Goal: Task Accomplishment & Management: Manage account settings

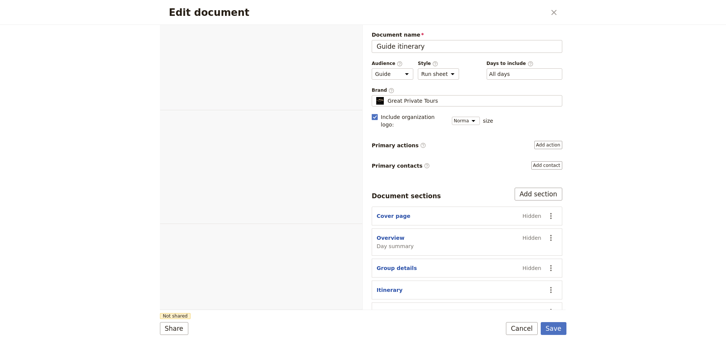
select select "STAFF"
select select "RUN_SHEET"
select select "DEFAULT"
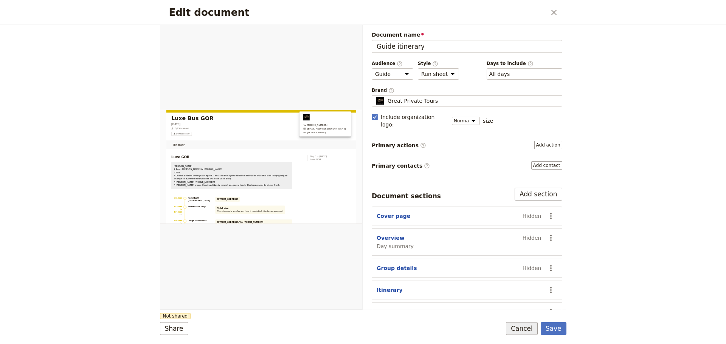
click at [523, 333] on button "Cancel" at bounding box center [522, 328] width 32 height 13
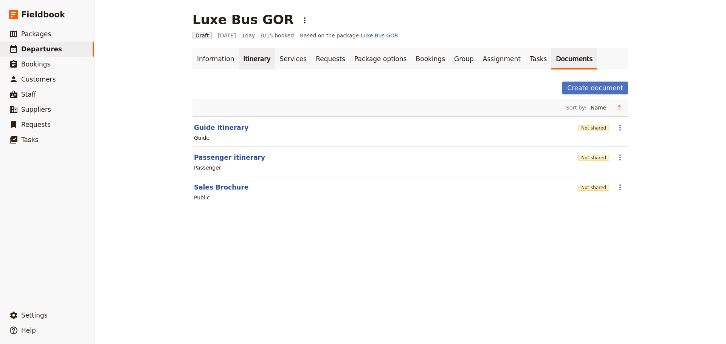
click at [243, 61] on link "Itinerary" at bounding box center [256, 58] width 36 height 21
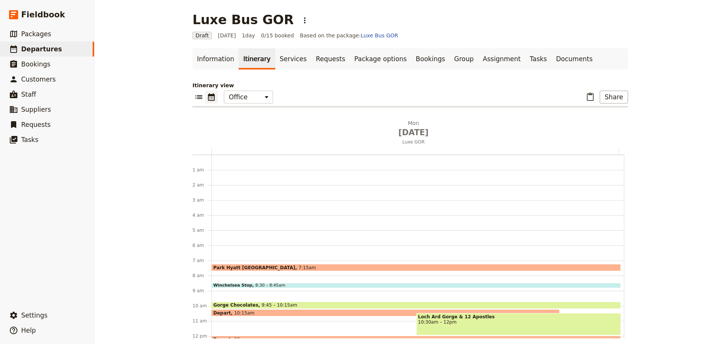
scroll to position [98, 0]
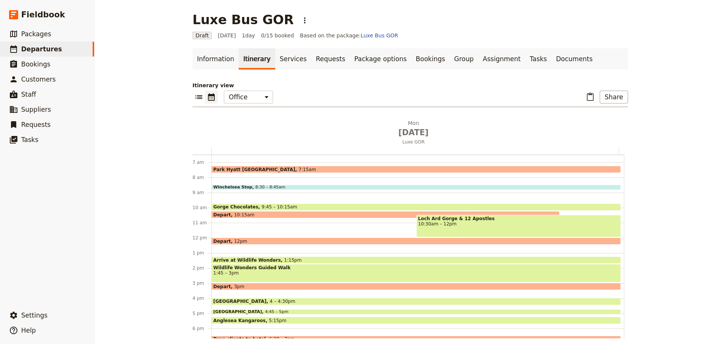
click at [248, 169] on span "Park Hyatt Melbourne" at bounding box center [255, 169] width 85 height 5
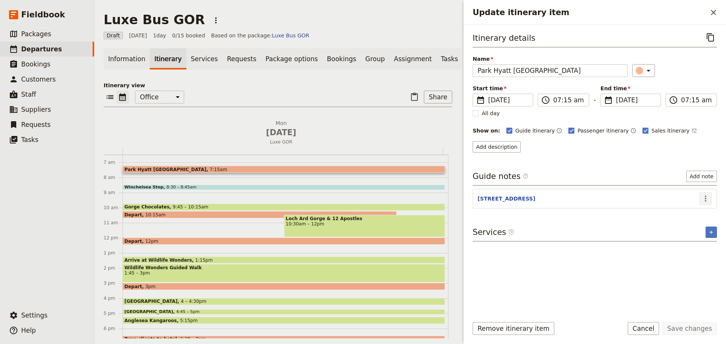
click at [706, 196] on icon "Actions" at bounding box center [706, 199] width 2 height 6
click at [695, 214] on span "Edit note" at bounding box center [684, 215] width 24 height 8
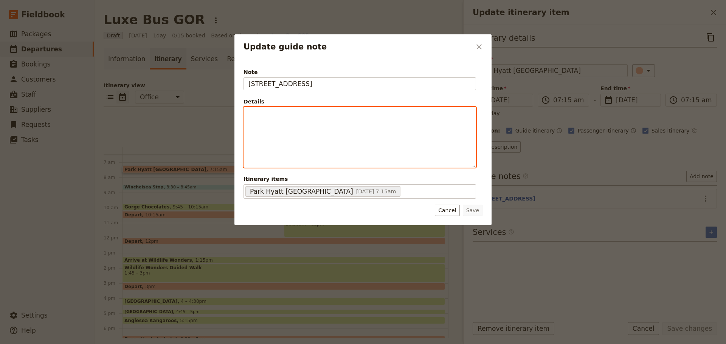
click at [355, 120] on div "Update guide note" at bounding box center [360, 137] width 232 height 60
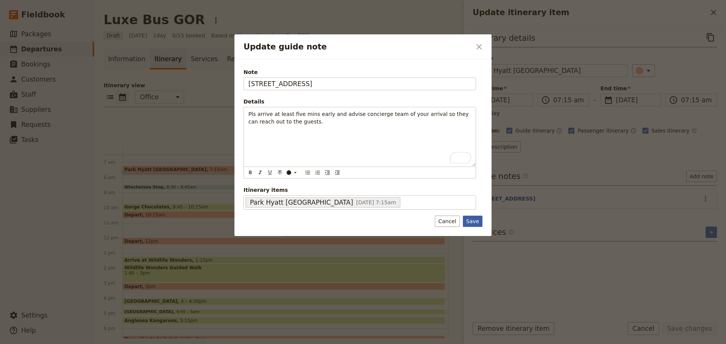
click at [474, 223] on button "Save" at bounding box center [473, 221] width 20 height 11
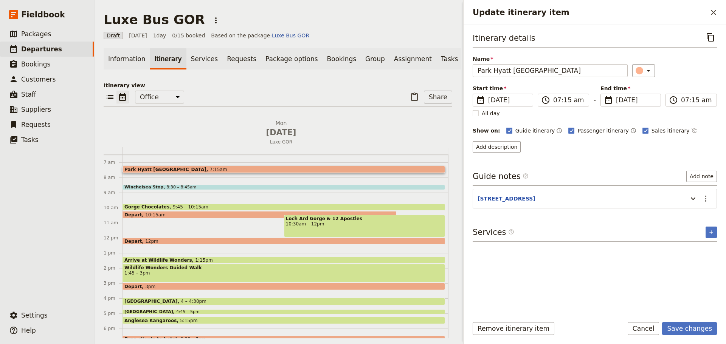
click at [221, 190] on span at bounding box center [284, 188] width 322 height 3
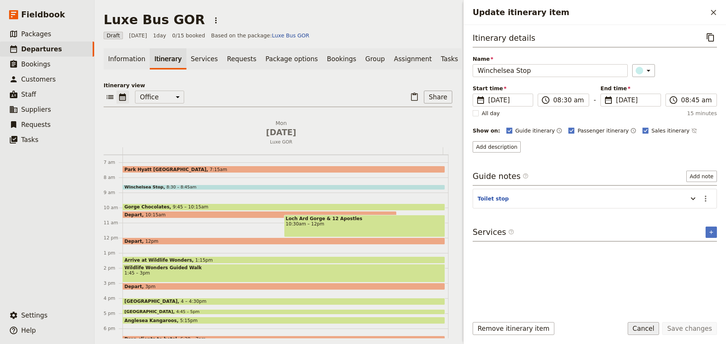
click at [653, 330] on button "Cancel" at bounding box center [643, 328] width 32 height 13
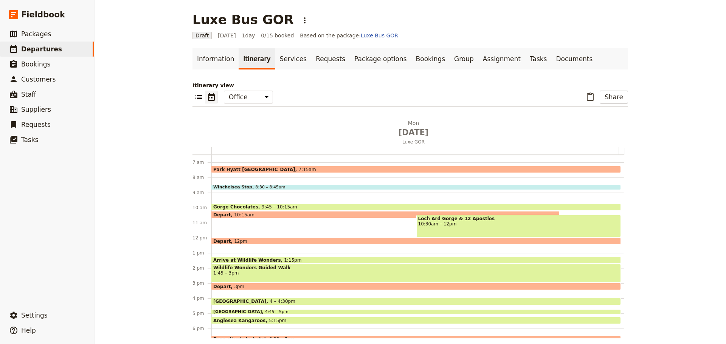
click at [242, 166] on div "Park Hyatt Melbourne 7:15am Winchelsea Stop 8:30 – 8:45am Gorge Chocolates 9:45…" at bounding box center [417, 238] width 413 height 363
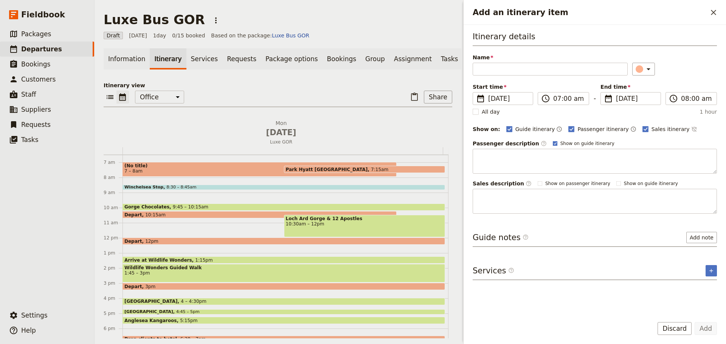
click at [553, 143] on rect "Add an itinerary item" at bounding box center [555, 143] width 4 height 4
click at [552, 141] on input "Show on guide itinerary" at bounding box center [552, 140] width 0 height 0
checkbox input "false"
click at [347, 173] on span at bounding box center [364, 171] width 161 height 3
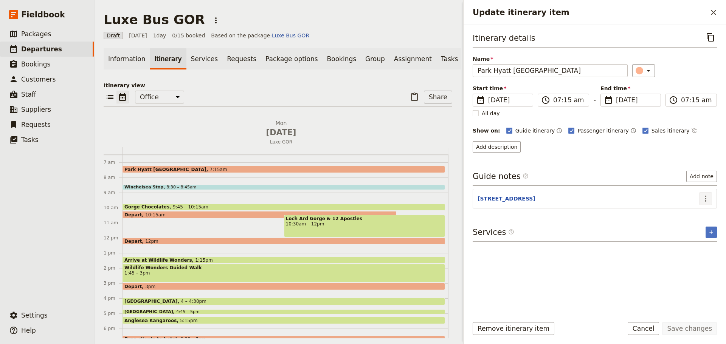
click at [697, 198] on header "1 Parliament Square" at bounding box center [587, 199] width 221 height 9
click at [703, 200] on icon "Actions" at bounding box center [705, 198] width 9 height 9
click at [689, 215] on span "Edit note" at bounding box center [684, 215] width 24 height 8
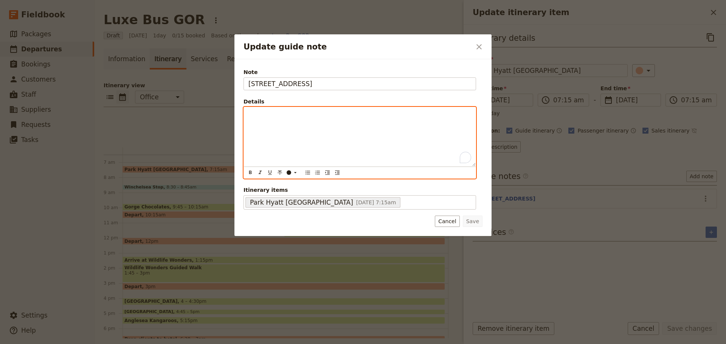
click at [294, 134] on div "To enrich screen reader interactions, please activate Accessibility in Grammarl…" at bounding box center [360, 136] width 232 height 59
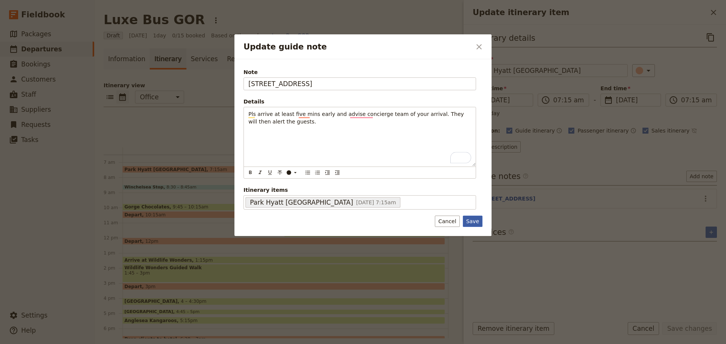
click at [479, 223] on button "Save" at bounding box center [473, 221] width 20 height 11
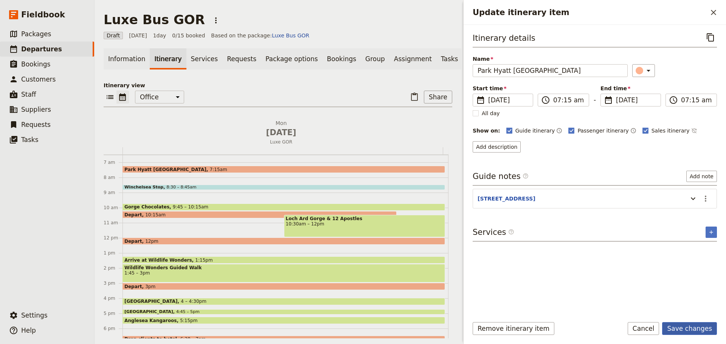
click at [692, 332] on button "Save changes" at bounding box center [689, 328] width 55 height 13
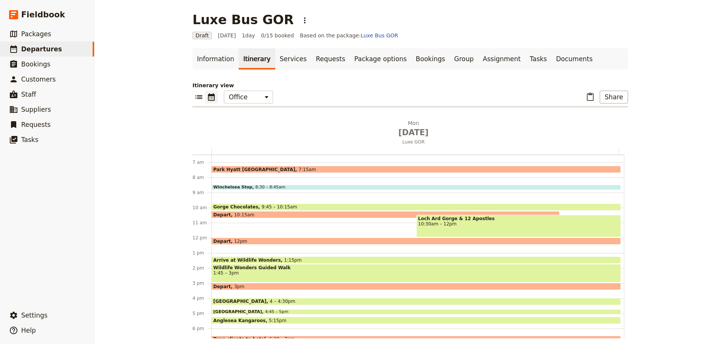
click at [280, 167] on div "Park Hyatt Melbourne 7:15am" at bounding box center [415, 169] width 409 height 7
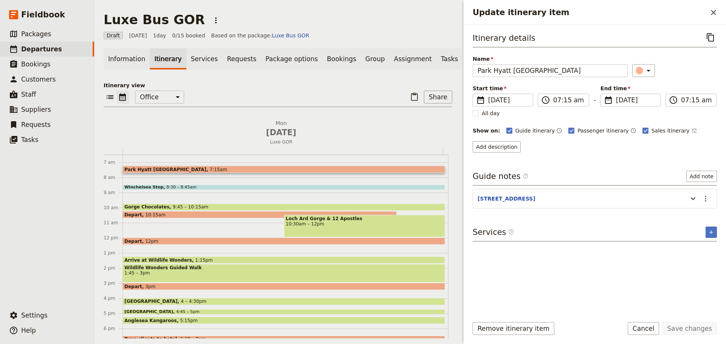
click at [192, 276] on span "1:45 – 3pm" at bounding box center [283, 273] width 319 height 5
click at [705, 194] on button "​" at bounding box center [705, 198] width 13 height 13
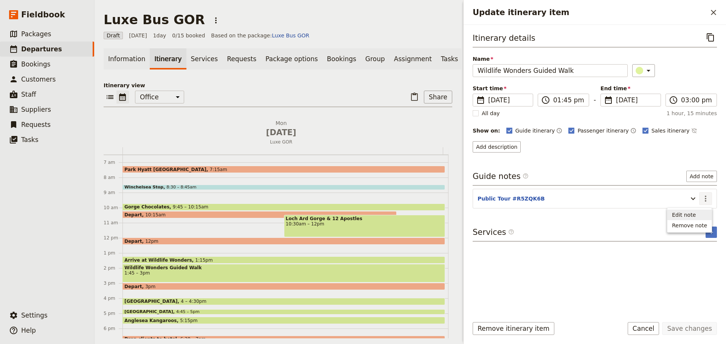
click at [703, 212] on span "Edit note" at bounding box center [689, 215] width 35 height 8
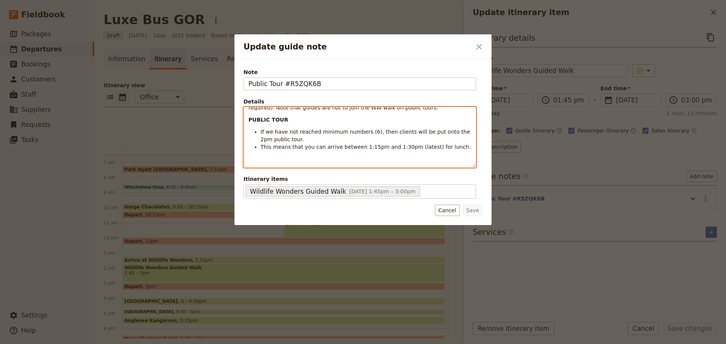
scroll to position [0, 0]
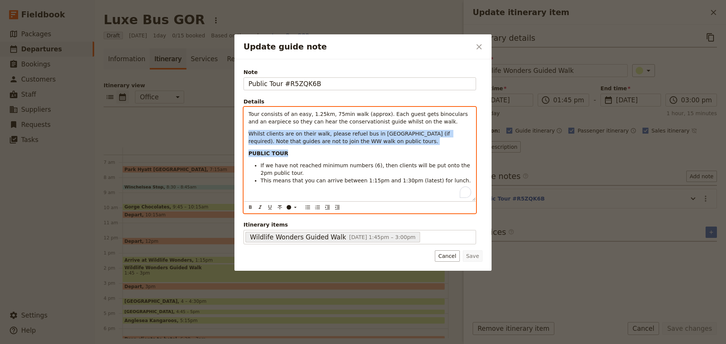
drag, startPoint x: 379, startPoint y: 147, endPoint x: 247, endPoint y: 136, distance: 132.3
click at [247, 136] on div "Tour consists of an easy, 1.25km, 75min walk (approx). Each guest gets binocula…" at bounding box center [360, 154] width 232 height 94
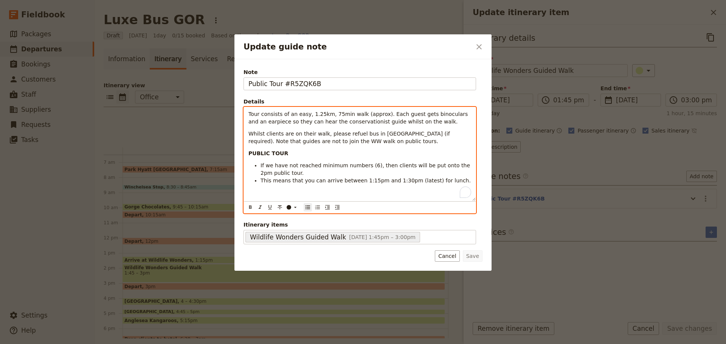
click at [344, 172] on li "If we have not reached minimum numbers (6), then clients will be put onto the 2…" at bounding box center [365, 169] width 211 height 15
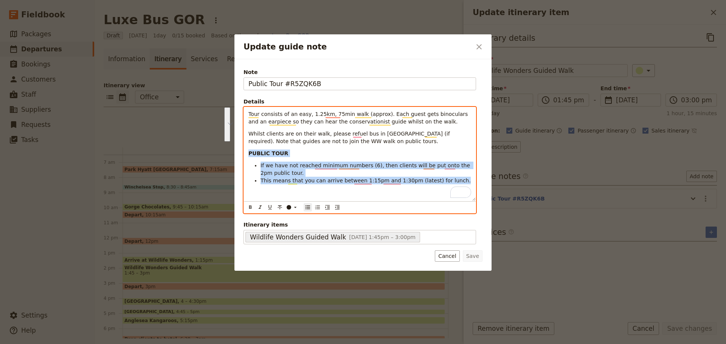
drag, startPoint x: 448, startPoint y: 183, endPoint x: 240, endPoint y: 154, distance: 209.4
click at [240, 154] on div "Note Public Tour #R5ZQK6B Details Tour consists of an easy, 1.25km, 75min walk …" at bounding box center [362, 165] width 257 height 212
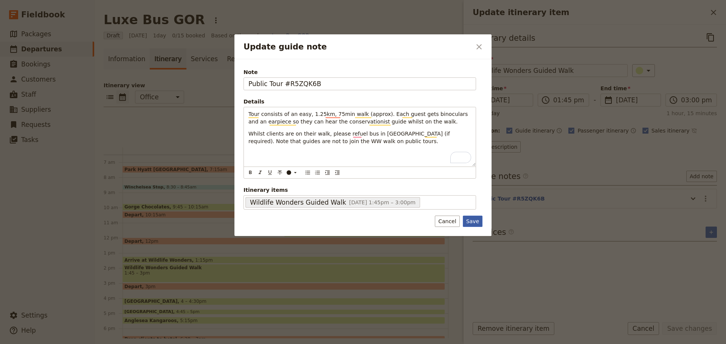
click at [477, 221] on button "Save" at bounding box center [473, 221] width 20 height 11
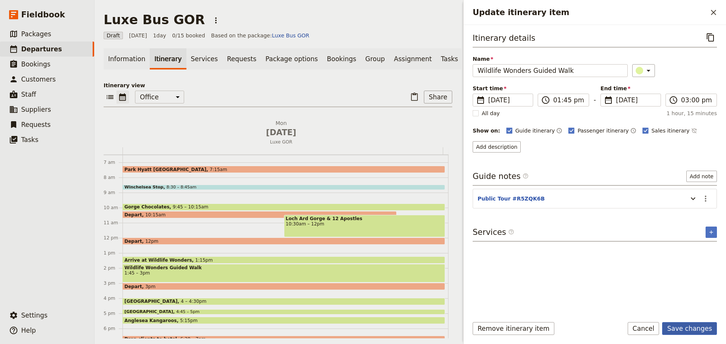
click at [691, 328] on button "Save changes" at bounding box center [689, 328] width 55 height 13
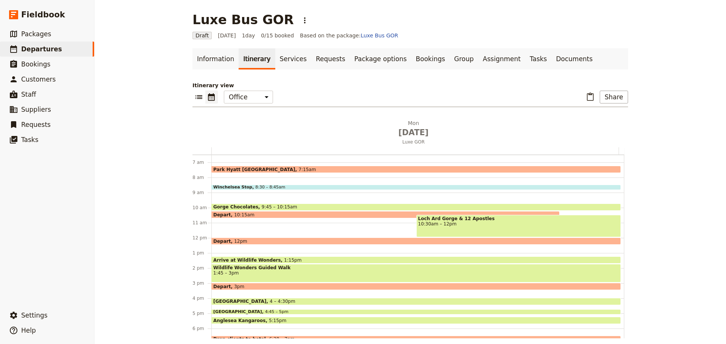
click at [260, 274] on span "1:45 – 3pm" at bounding box center [416, 273] width 406 height 5
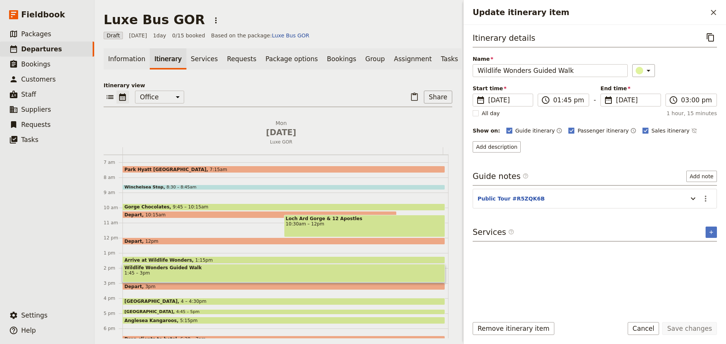
drag, startPoint x: 715, startPoint y: 8, endPoint x: 482, endPoint y: 152, distance: 273.0
click at [715, 9] on icon "Close drawer" at bounding box center [713, 12] width 9 height 9
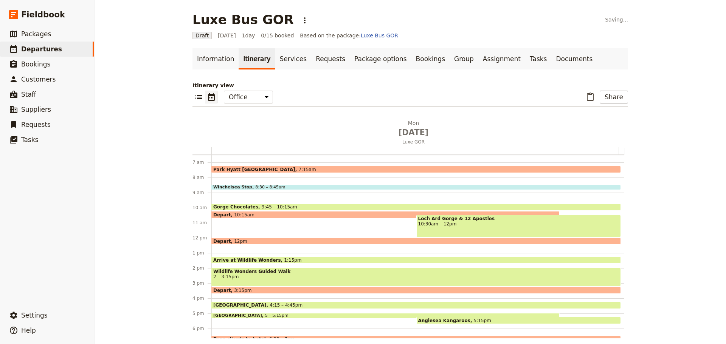
scroll to position [174, 0]
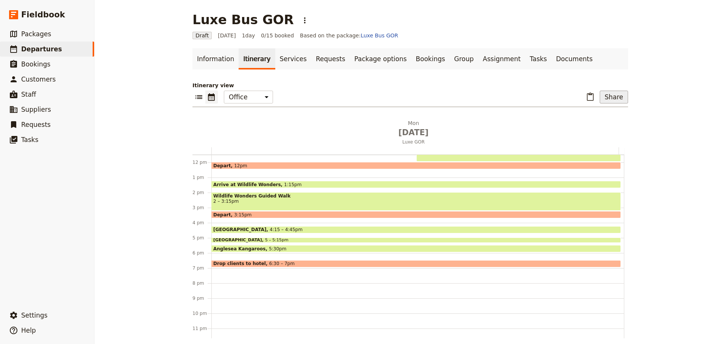
click at [614, 92] on button "Share" at bounding box center [613, 97] width 28 height 13
click at [603, 109] on button "Guide itinerary" at bounding box center [594, 113] width 60 height 11
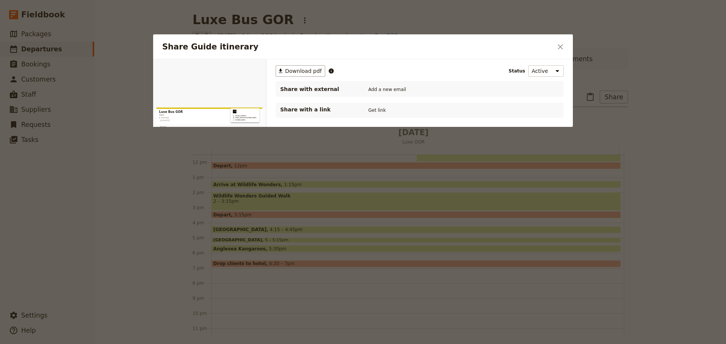
scroll to position [0, 0]
click at [560, 44] on icon "Close dialog" at bounding box center [560, 46] width 9 height 9
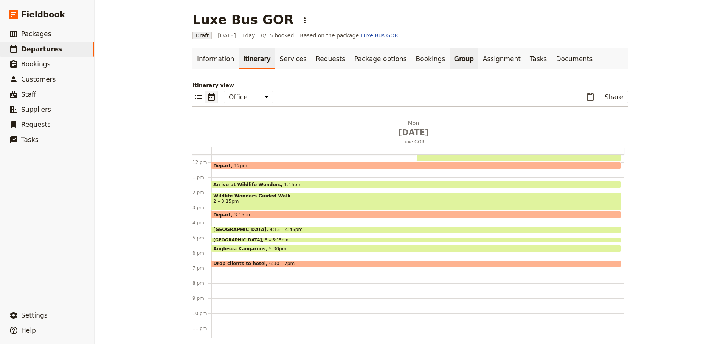
click at [449, 56] on link "Group" at bounding box center [463, 58] width 29 height 21
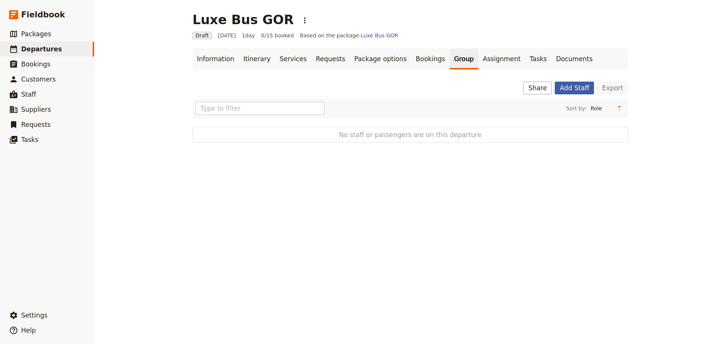
click at [567, 85] on button "Add Staff" at bounding box center [573, 88] width 39 height 13
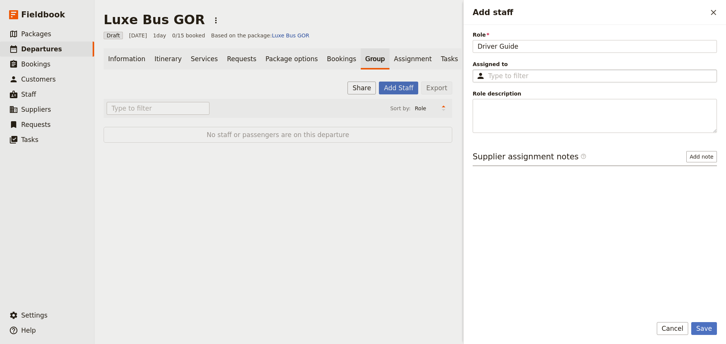
type input "Driver Guide"
click at [532, 70] on fieldset "​" at bounding box center [594, 76] width 244 height 13
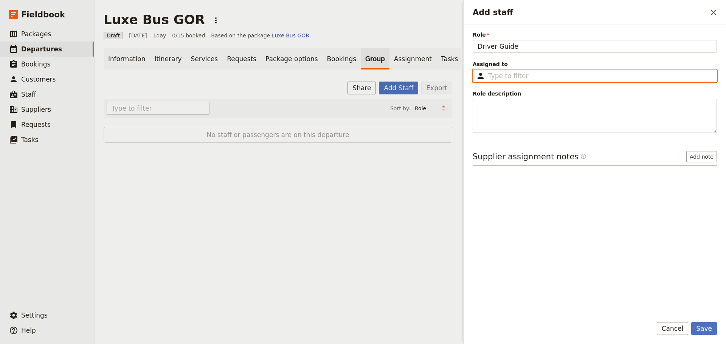
click at [532, 71] on input "Assigned to ​" at bounding box center [600, 75] width 224 height 9
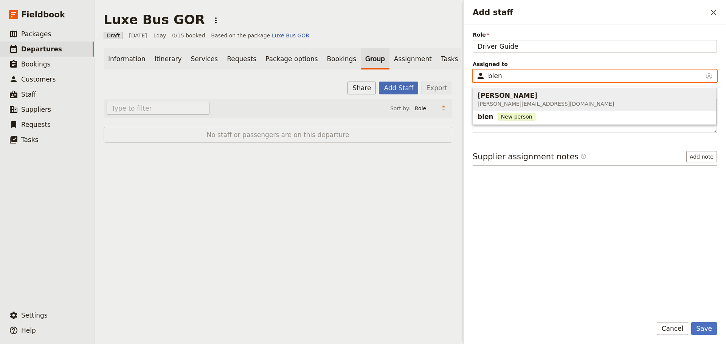
click at [519, 103] on span "[PERSON_NAME][EMAIL_ADDRESS][DOMAIN_NAME]" at bounding box center [545, 104] width 136 height 8
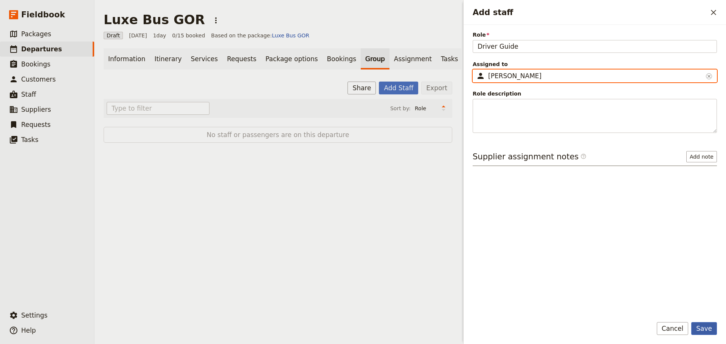
type input "[PERSON_NAME]"
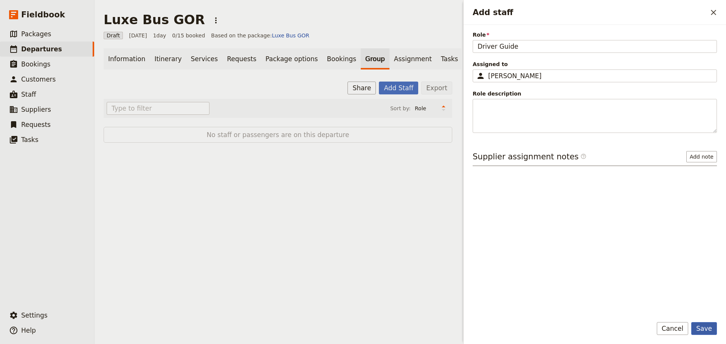
click at [708, 331] on button "Save" at bounding box center [704, 328] width 26 height 13
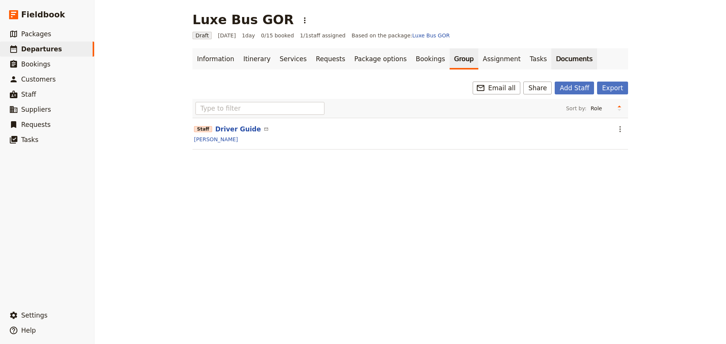
click at [551, 54] on link "Documents" at bounding box center [574, 58] width 46 height 21
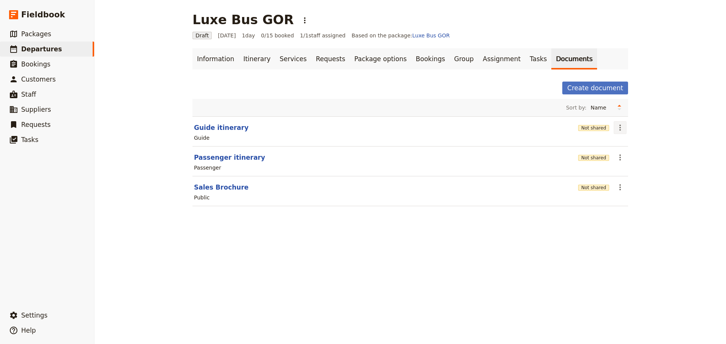
click at [618, 126] on icon "Actions" at bounding box center [619, 127] width 9 height 9
click at [615, 144] on button "Share" at bounding box center [638, 144] width 55 height 11
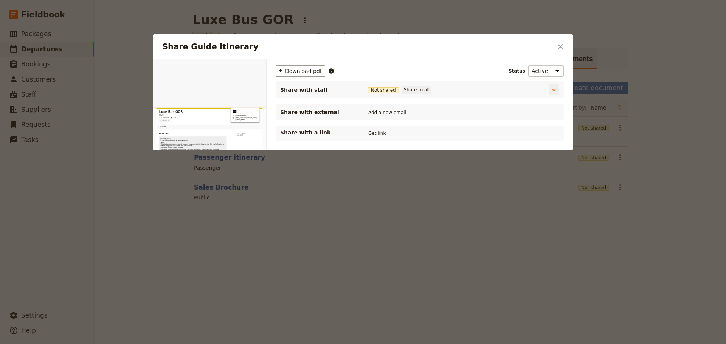
click at [412, 92] on button "Share to all" at bounding box center [416, 90] width 29 height 8
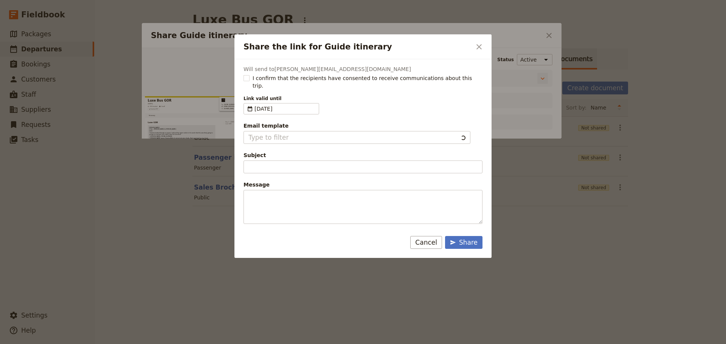
type input "Document shared with you: Guide itinerary - Luxe Bus GOR"
type textarea "Good Morning / Afternoon, We are looking forward to welcoming you on our XYZ Da…"
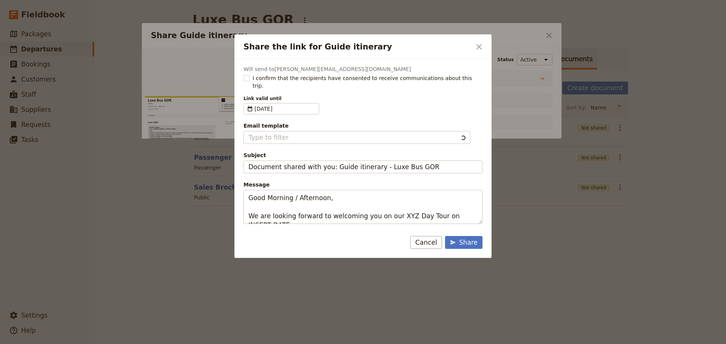
type input "Client Itinerary Template"
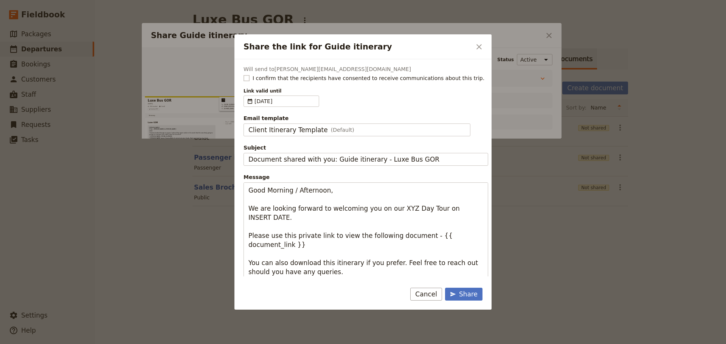
click at [246, 78] on rect "Share the link for Guide itinerary" at bounding box center [246, 78] width 6 height 6
click at [243, 74] on input "I confirm that the recipients have consented to receive communications about th…" at bounding box center [243, 74] width 0 height 0
checkbox input "true"
click at [375, 125] on fieldset "Client Itinerary Template (Default) Client Itinerary Template" at bounding box center [356, 130] width 227 height 13
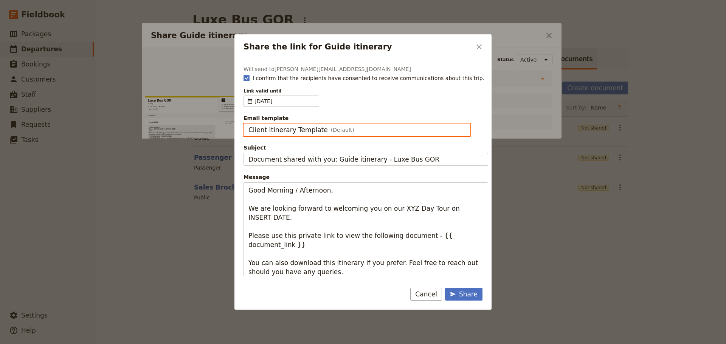
click at [248, 124] on input "Client Itinerary Template" at bounding box center [248, 124] width 0 height 0
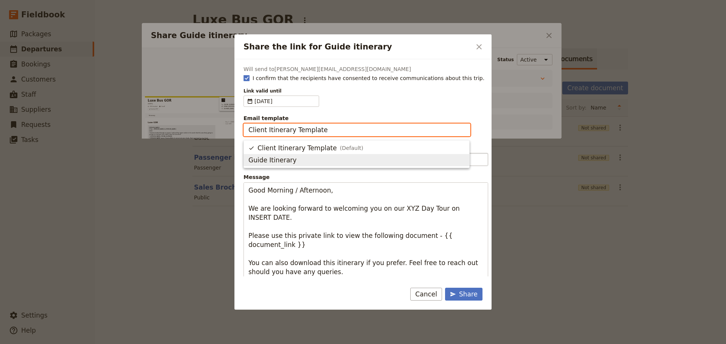
click at [332, 156] on span "Guide Itinerary" at bounding box center [356, 160] width 216 height 9
type input "Guide Itinerary"
type input "TOUR NAME & Date"
type textarea "Hi {{ contact_name }} Please find a link to your upcoming tour of Luxe Bus GOR …"
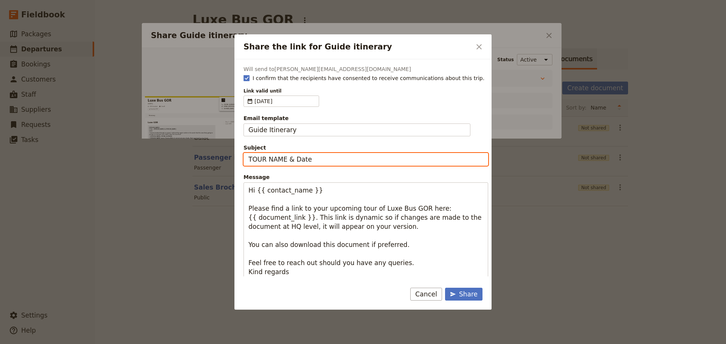
click at [339, 157] on input "TOUR NAME & Date" at bounding box center [365, 159] width 245 height 13
drag, startPoint x: 304, startPoint y: 159, endPoint x: 233, endPoint y: 147, distance: 71.3
click at [218, 344] on div "Share the link for Guide itinerary ​ Will send to steve@blenheimbrand.com I con…" at bounding box center [363, 344] width 726 height 0
type input "Luxe GOR - Mon 1 Sept"
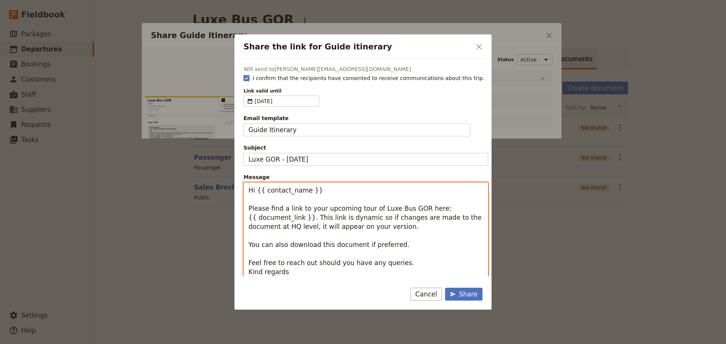
drag, startPoint x: 289, startPoint y: 191, endPoint x: 256, endPoint y: 190, distance: 33.3
click at [256, 190] on textarea "Hi {{ contact_name }} Please find a link to your upcoming tour of Luxe Bus GOR …" at bounding box center [365, 241] width 245 height 116
type textarea "Hi Steve Please find a link to your upcoming tour of Luxe Bus GOR here: {{ docu…"
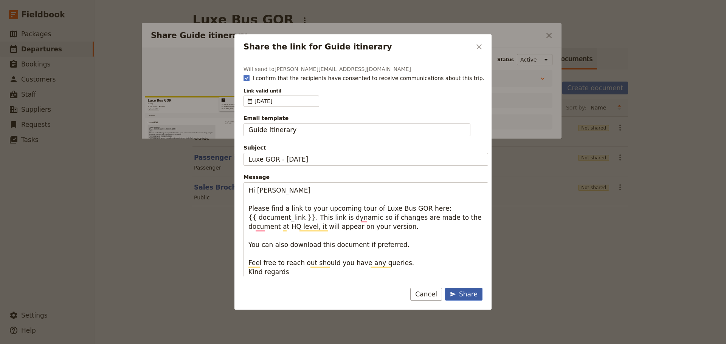
click at [458, 292] on div "Share" at bounding box center [464, 294] width 28 height 9
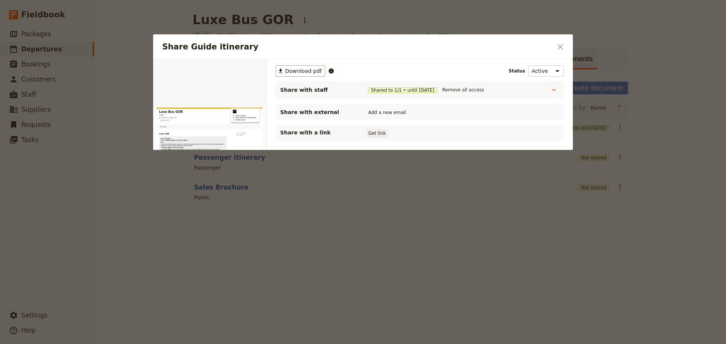
click at [379, 136] on button "Get link" at bounding box center [376, 133] width 21 height 8
drag, startPoint x: 433, startPoint y: 133, endPoint x: 472, endPoint y: 112, distance: 44.1
click at [433, 133] on button "Get link" at bounding box center [433, 133] width 21 height 8
click at [557, 48] on icon "Close dialog" at bounding box center [560, 46] width 9 height 9
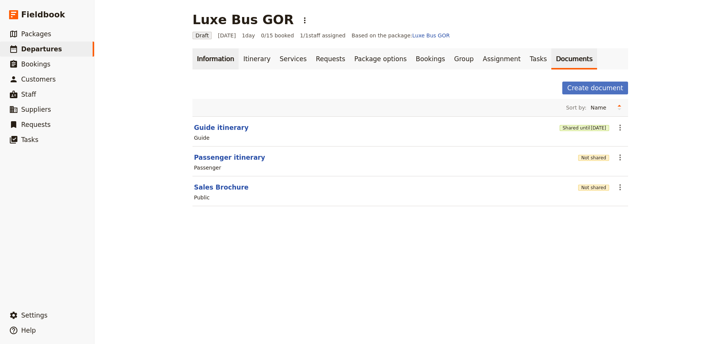
drag, startPoint x: 216, startPoint y: 62, endPoint x: 220, endPoint y: 60, distance: 4.4
click at [216, 62] on link "Information" at bounding box center [215, 58] width 46 height 21
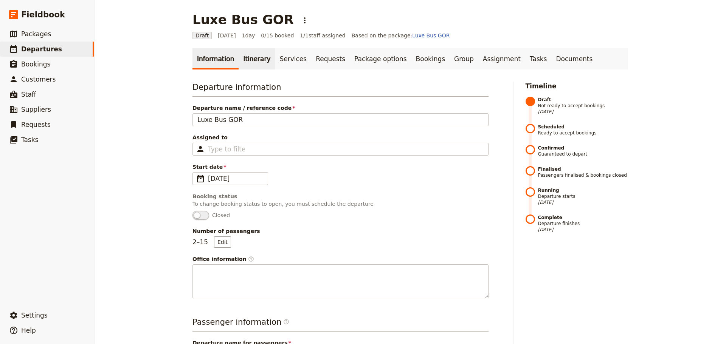
click at [243, 56] on link "Itinerary" at bounding box center [256, 58] width 36 height 21
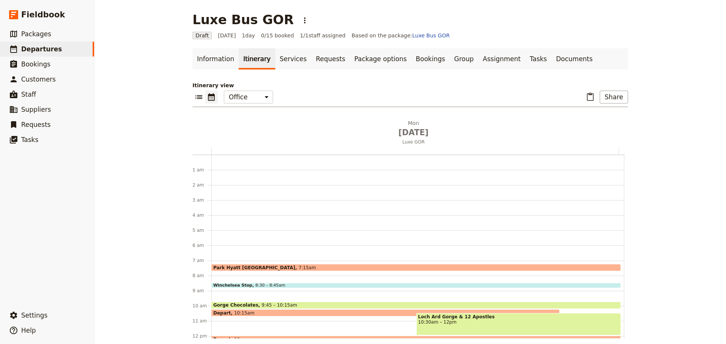
scroll to position [98, 0]
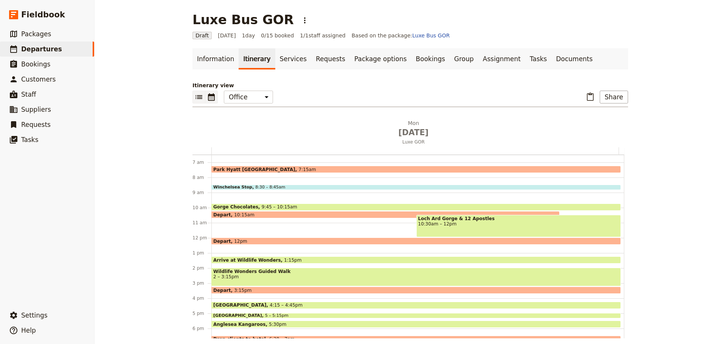
click at [199, 98] on icon "List view" at bounding box center [198, 97] width 7 height 4
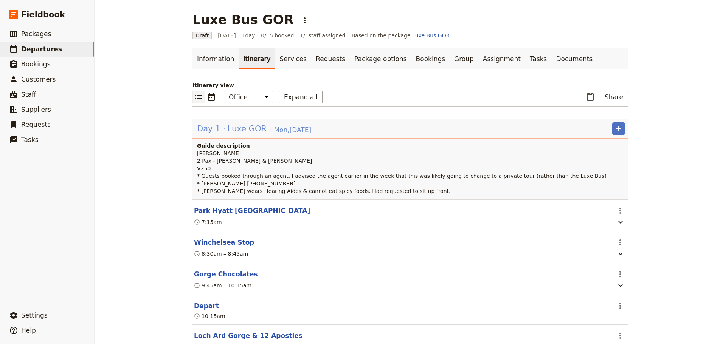
click at [235, 127] on span "Luxe GOR" at bounding box center [247, 128] width 39 height 11
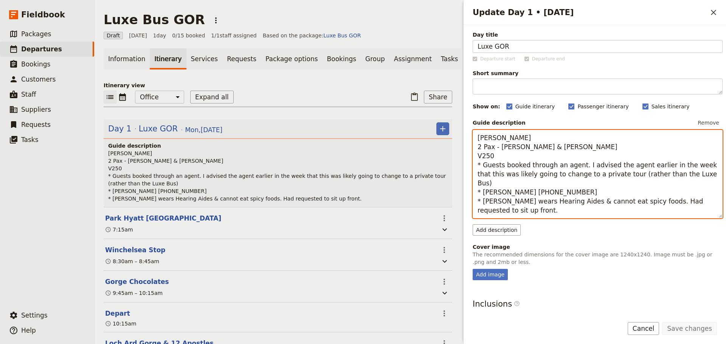
click at [494, 155] on textarea "Steve B 2 Pax - Libby Dubick & Elizabeth Mitchell V250 * Guests booked through …" at bounding box center [597, 174] width 250 height 88
type textarea "Steve B 2 Pax - Libby Dubick & Elizabeth Mitchell Viano * Guests booked through…"
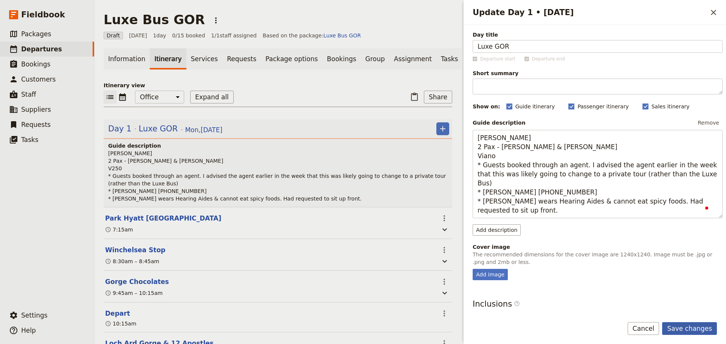
click at [696, 322] on button "Save changes" at bounding box center [689, 328] width 55 height 13
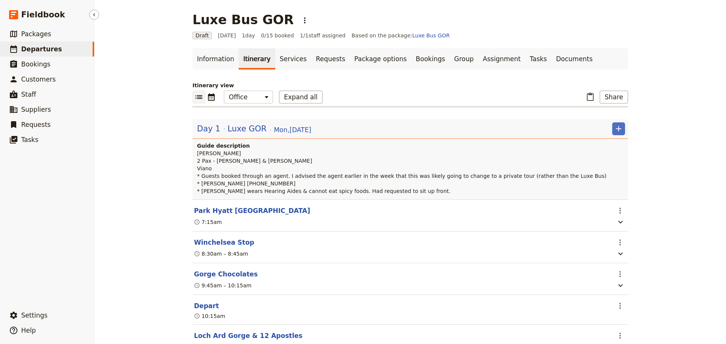
click at [57, 45] on link "​ Departures" at bounding box center [47, 49] width 94 height 15
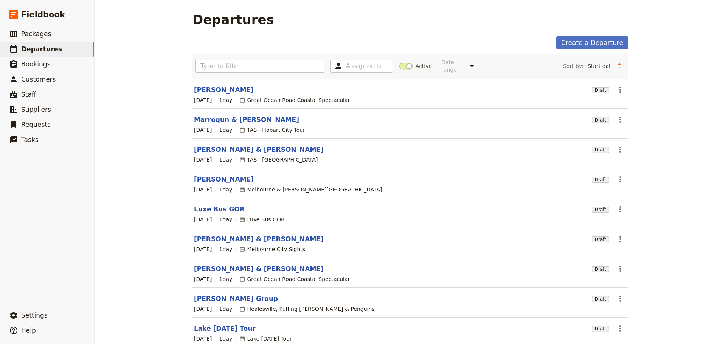
scroll to position [64, 0]
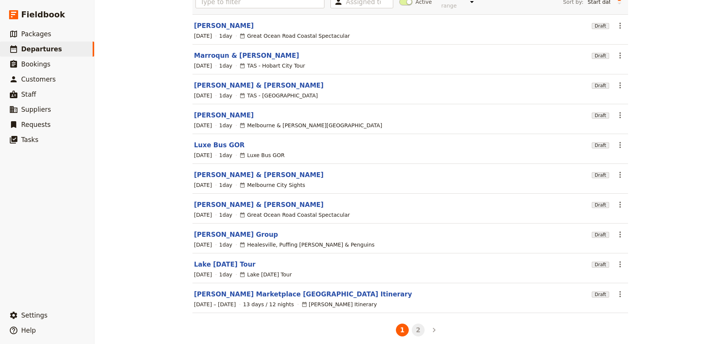
click at [415, 325] on button "2" at bounding box center [418, 330] width 13 height 13
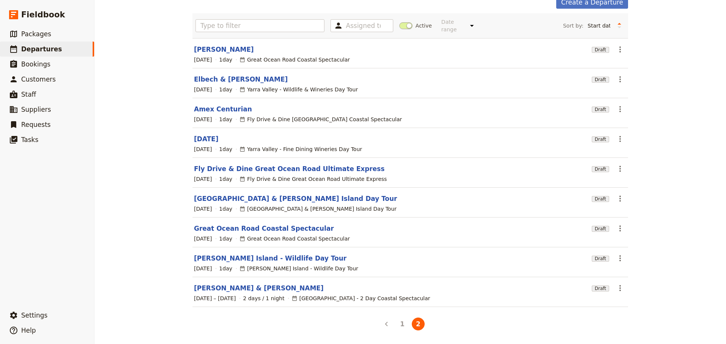
scroll to position [34, 0]
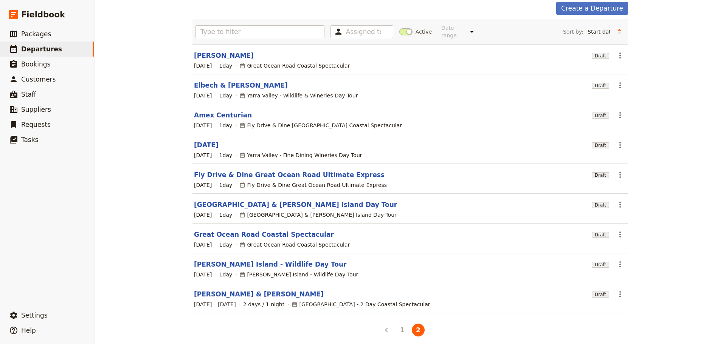
click at [213, 111] on link "Amex Centurian" at bounding box center [223, 115] width 58 height 9
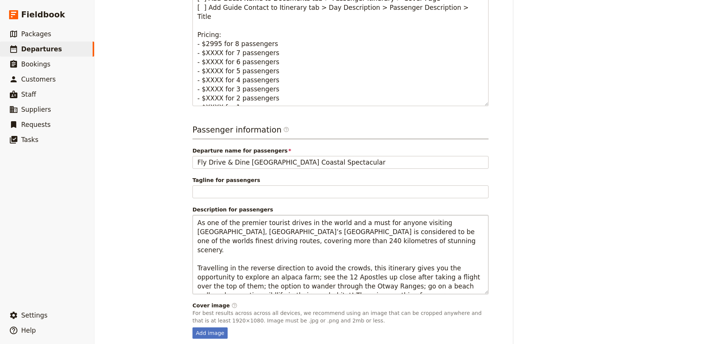
scroll to position [416, 0]
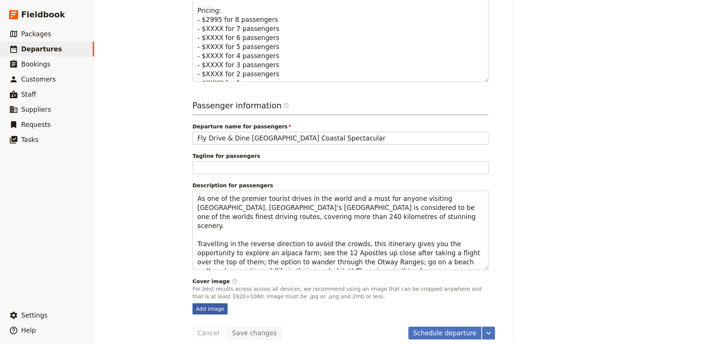
click at [204, 304] on div "Add image" at bounding box center [209, 309] width 35 height 11
click at [192, 304] on input "Add image" at bounding box center [192, 303] width 0 height 0
type input "C:\fakepath\136136-4.jpg"
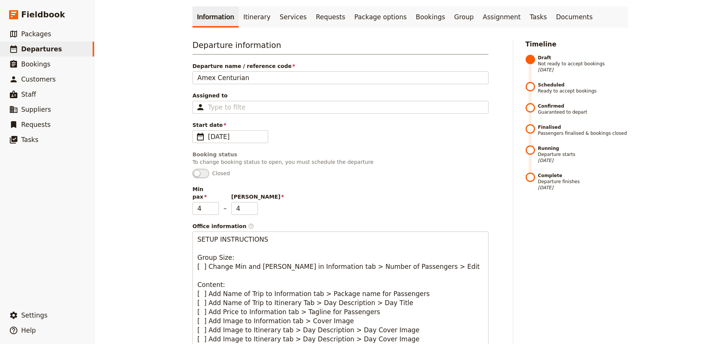
scroll to position [0, 0]
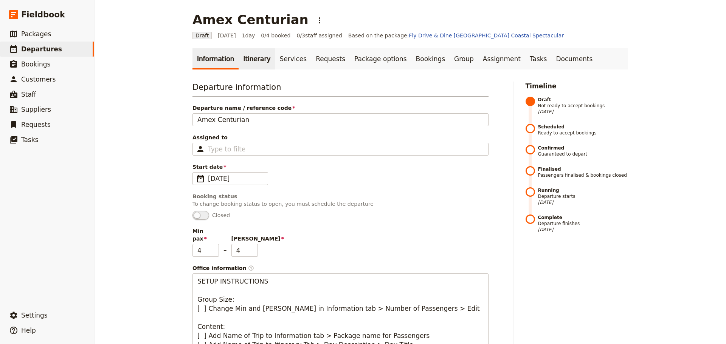
click at [248, 63] on link "Itinerary" at bounding box center [256, 58] width 36 height 21
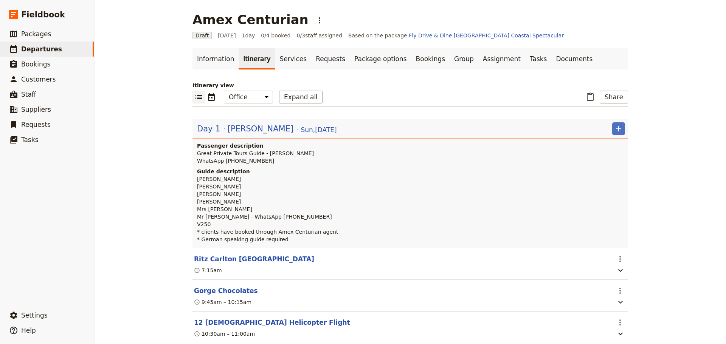
click at [232, 257] on button "Ritz Carlton [GEOGRAPHIC_DATA]" at bounding box center [254, 259] width 120 height 9
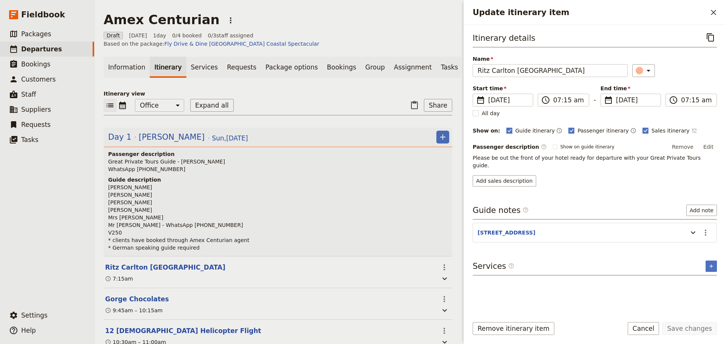
click at [691, 131] on icon "Time not shown on sales itinerary" at bounding box center [694, 131] width 6 height 6
click at [694, 228] on icon "Update itinerary item" at bounding box center [692, 232] width 9 height 9
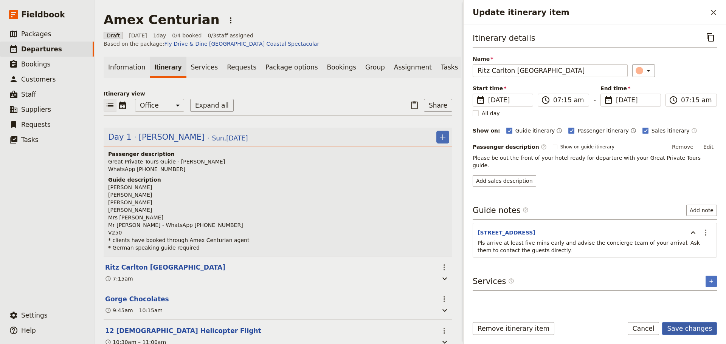
click at [694, 330] on button "Save changes" at bounding box center [689, 328] width 55 height 13
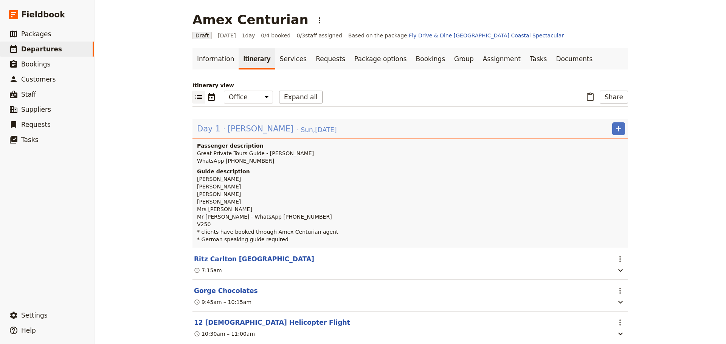
click at [232, 128] on span "[PERSON_NAME]" at bounding box center [261, 128] width 66 height 11
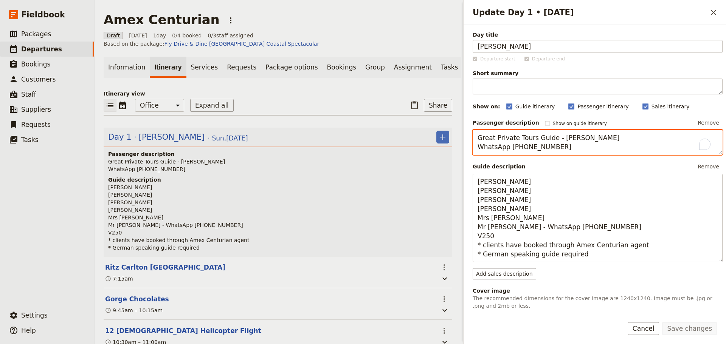
click at [563, 146] on textarea "Great Private Tours Guide - Marlene WhatsApp +61 477 492 211" at bounding box center [597, 142] width 250 height 25
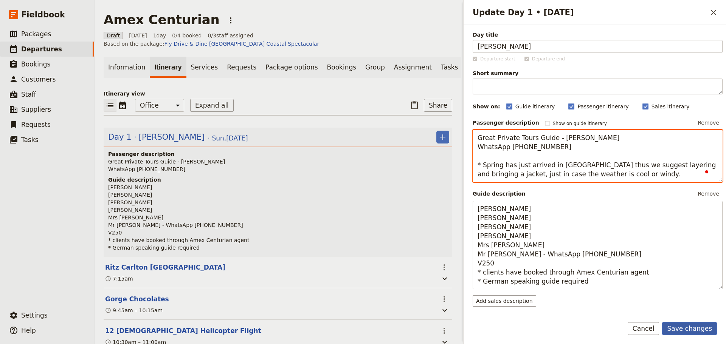
type textarea "Great Private Tours Guide - [PERSON_NAME] WhatsApp [PHONE_NUMBER] * Spring has …"
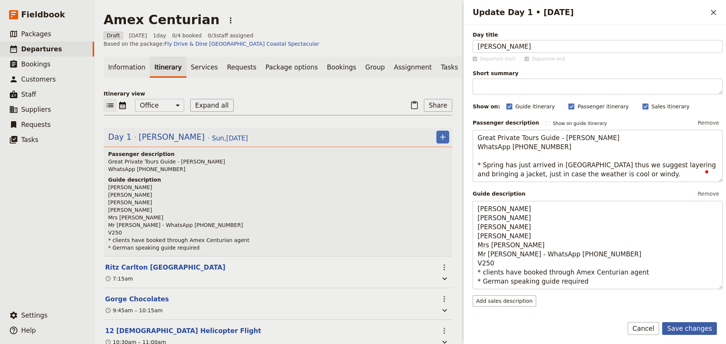
click at [693, 322] on button "Save changes" at bounding box center [689, 328] width 55 height 13
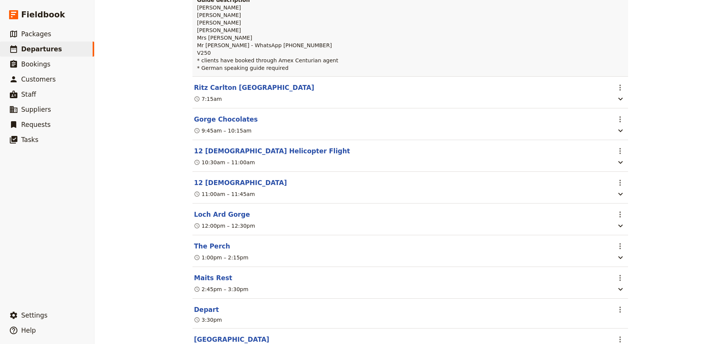
scroll to position [189, 0]
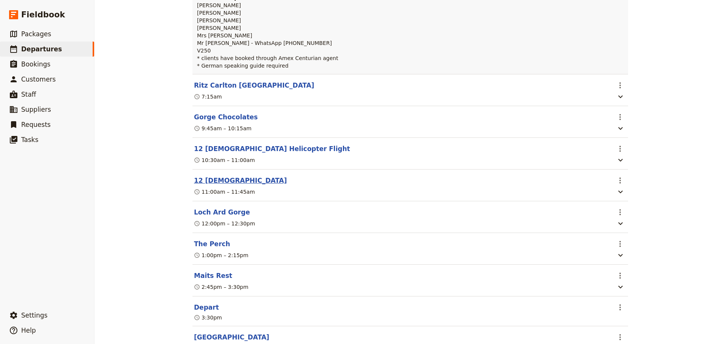
click at [210, 182] on button "12 [DEMOGRAPHIC_DATA]" at bounding box center [240, 180] width 93 height 9
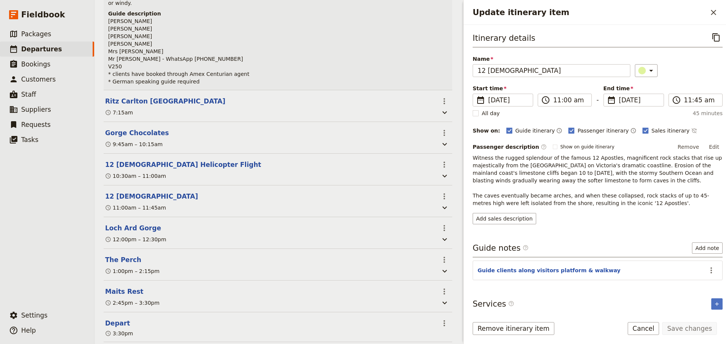
scroll to position [193, 0]
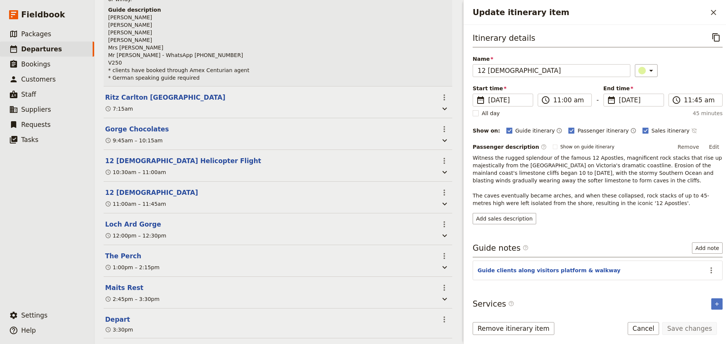
click at [691, 127] on button "​" at bounding box center [694, 130] width 6 height 9
click at [690, 325] on button "Save changes" at bounding box center [689, 328] width 55 height 13
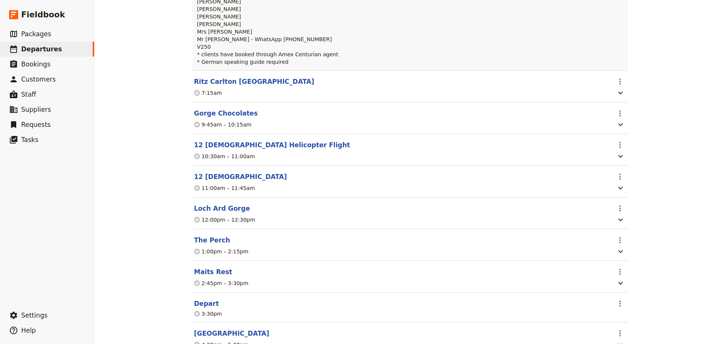
scroll to position [189, 0]
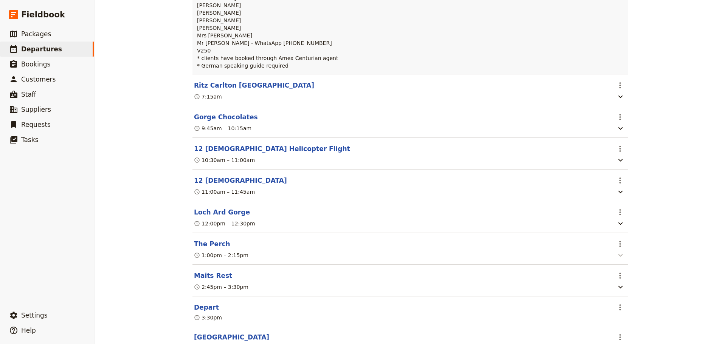
click at [619, 256] on icon "button" at bounding box center [620, 255] width 9 height 9
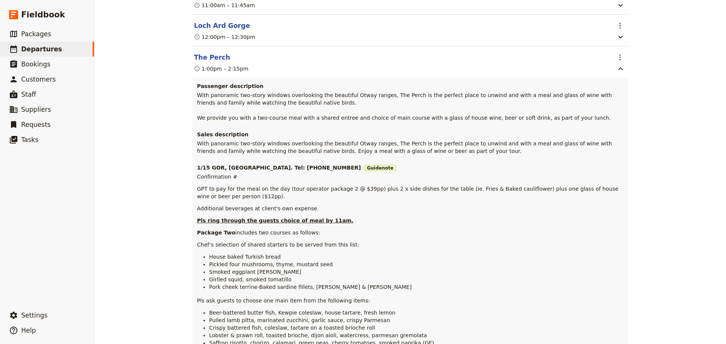
scroll to position [378, 0]
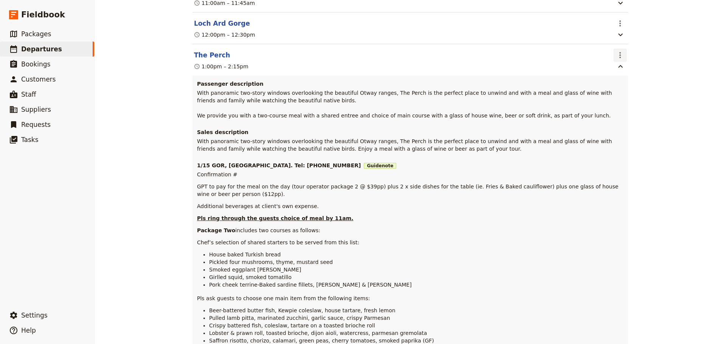
click at [620, 57] on icon "Actions" at bounding box center [619, 55] width 9 height 9
click at [621, 73] on span "Edit this itinerary item" at bounding box center [645, 75] width 59 height 8
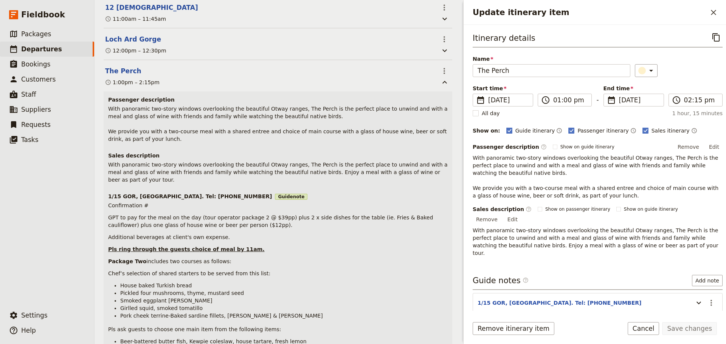
scroll to position [382, 0]
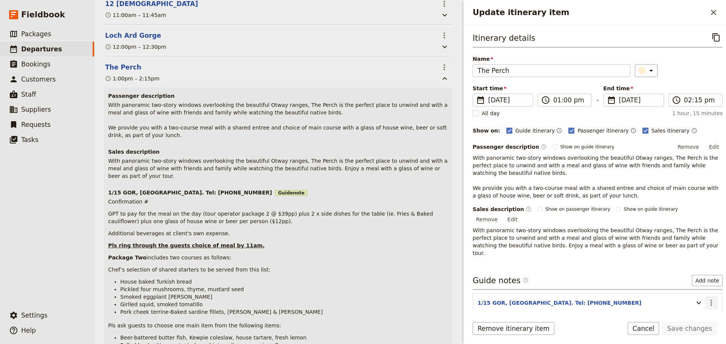
click at [709, 297] on button "​" at bounding box center [711, 303] width 13 height 13
click at [704, 305] on span "Edit note" at bounding box center [689, 304] width 35 height 8
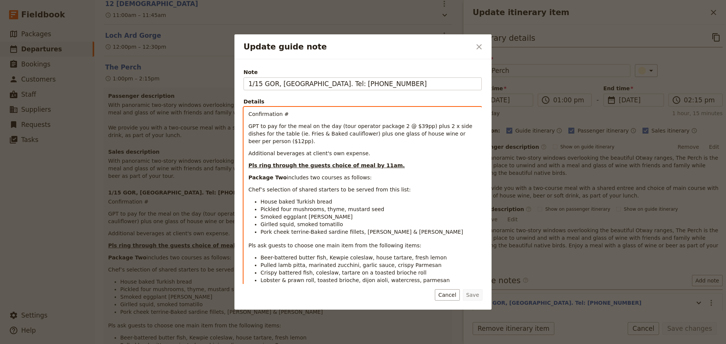
click at [297, 114] on p "Confirmation #" at bounding box center [362, 114] width 228 height 8
click at [290, 141] on p "GPT to pay for the meal on the day (tour operator package 2 @ $39pp) plus 2 x s…" at bounding box center [362, 133] width 228 height 23
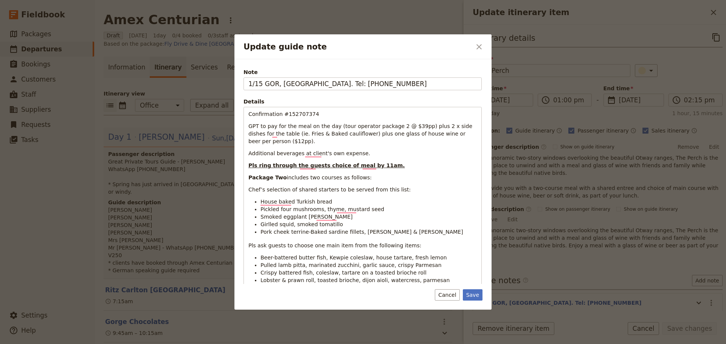
scroll to position [382, 0]
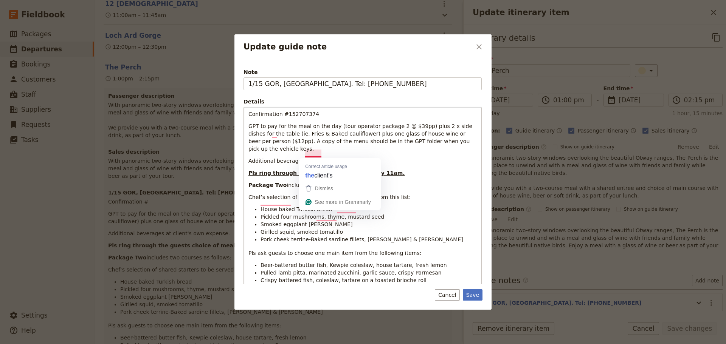
click at [418, 194] on p "Chef’s selection of shared starters to be served from this list:" at bounding box center [362, 198] width 228 height 8
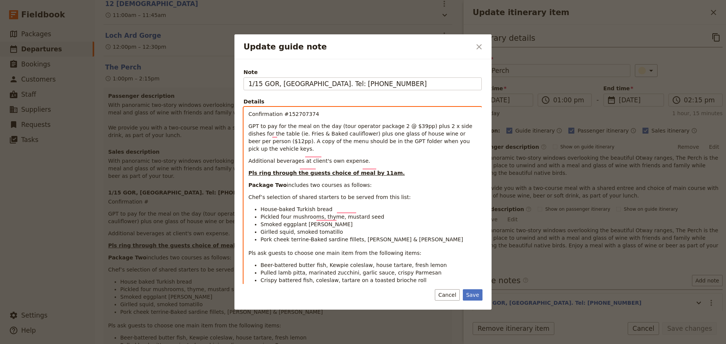
click at [440, 184] on div "Confirmation #152707374 GPT to pay for the meal on the day (tour operator packa…" at bounding box center [362, 204] width 237 height 195
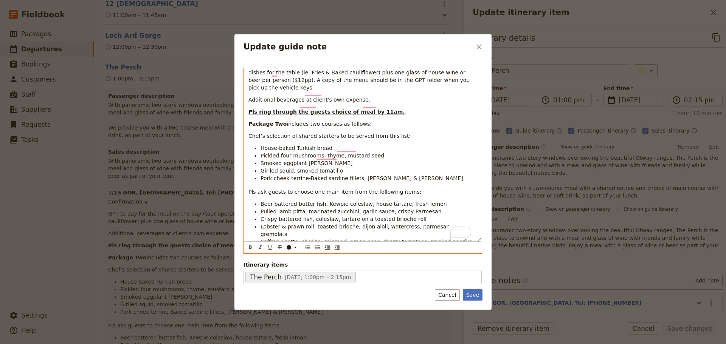
scroll to position [62, 0]
click at [309, 188] on span "Pls ask guests to choose one main item from the following items:" at bounding box center [334, 191] width 173 height 6
click at [251, 244] on icon "Format bold" at bounding box center [250, 246] width 6 height 6
click at [399, 158] on li "Smoked eggplant [PERSON_NAME]" at bounding box center [368, 162] width 216 height 8
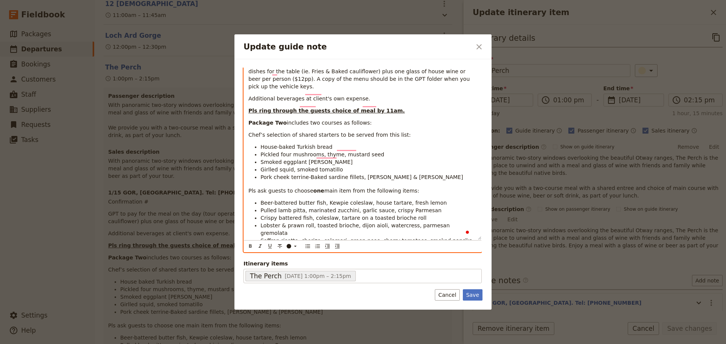
click at [388, 132] on span "Chef’s selection of shared starters to be served from this list:" at bounding box center [329, 135] width 162 height 6
click at [448, 252] on li "Blackened baked cabbage, enoki mushroom béchamel, crispy mushrooms (VE)" at bounding box center [368, 256] width 216 height 8
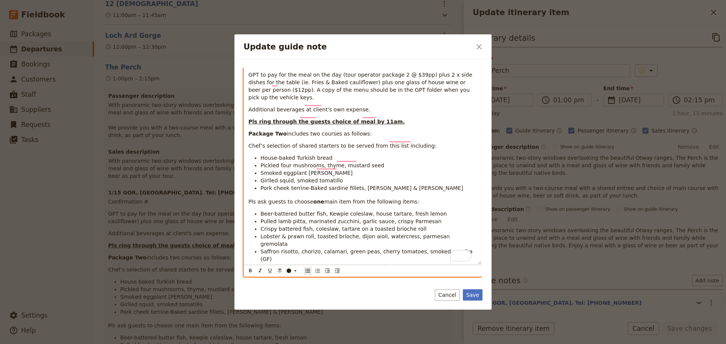
scroll to position [76, 0]
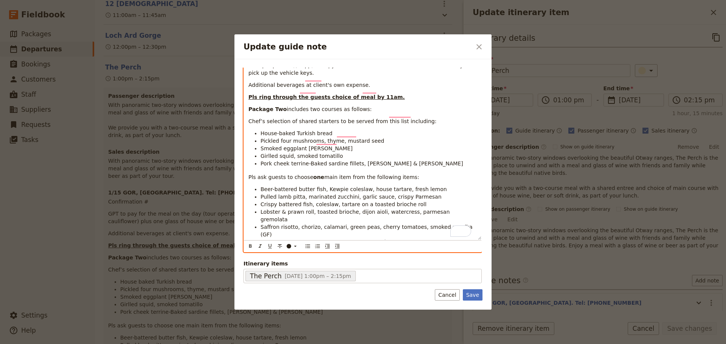
drag, startPoint x: 359, startPoint y: 236, endPoint x: 238, endPoint y: 235, distance: 120.6
click at [238, 235] on div "Note 1/15 GOR, [GEOGRAPHIC_DATA]. Tel: [PHONE_NUMBER] Details Confirmation #152…" at bounding box center [362, 184] width 257 height 251
click at [472, 294] on button "Save" at bounding box center [473, 295] width 20 height 11
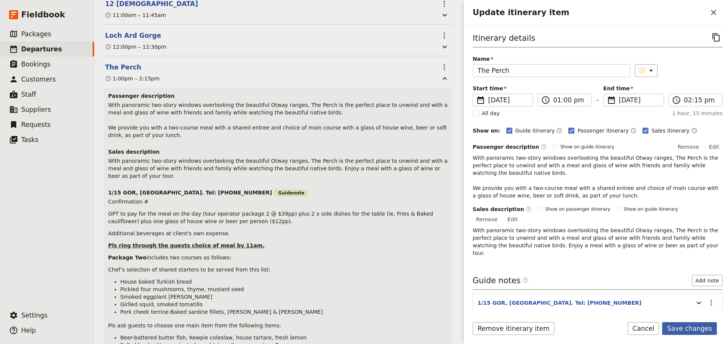
click at [698, 328] on button "Save changes" at bounding box center [689, 328] width 55 height 13
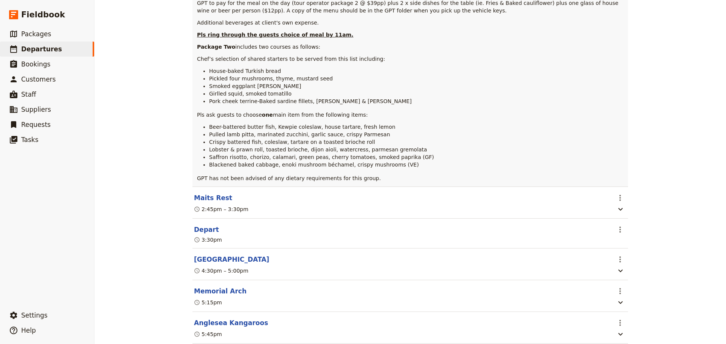
scroll to position [605, 0]
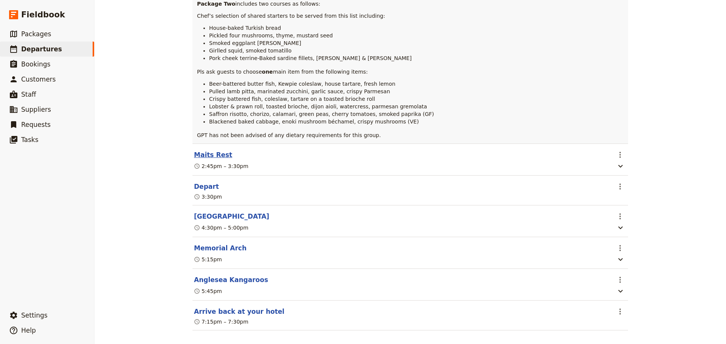
click at [207, 156] on button "Maits Rest" at bounding box center [213, 154] width 38 height 9
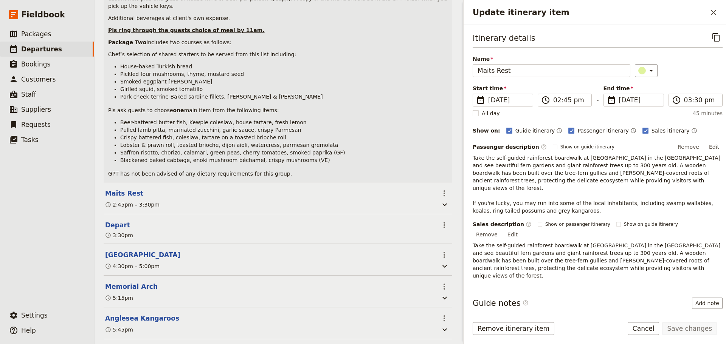
scroll to position [609, 0]
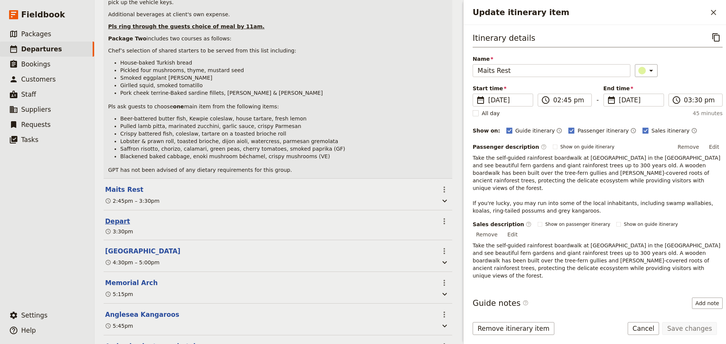
click at [114, 217] on button "Depart" at bounding box center [117, 221] width 25 height 9
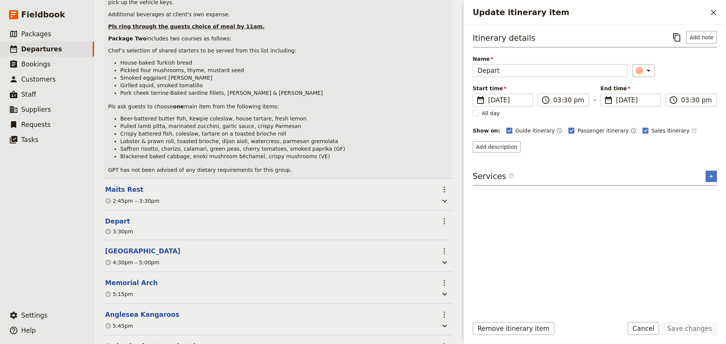
click at [691, 130] on icon "Time not shown on sales itinerary" at bounding box center [694, 131] width 6 height 6
click at [684, 326] on button "Save changes" at bounding box center [689, 328] width 55 height 13
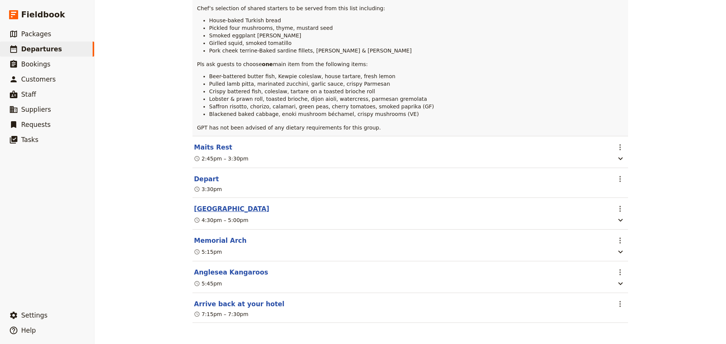
click at [212, 205] on button "[GEOGRAPHIC_DATA]" at bounding box center [231, 208] width 75 height 9
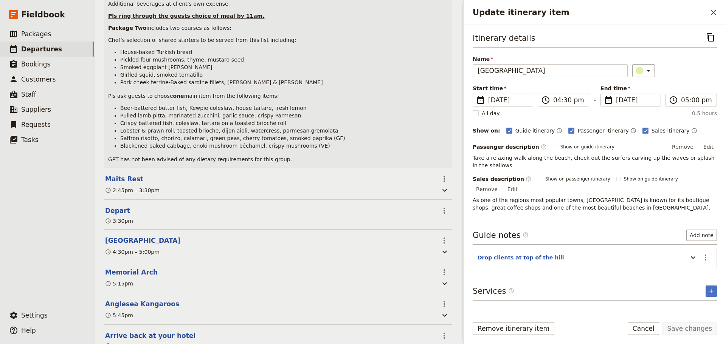
scroll to position [623, 0]
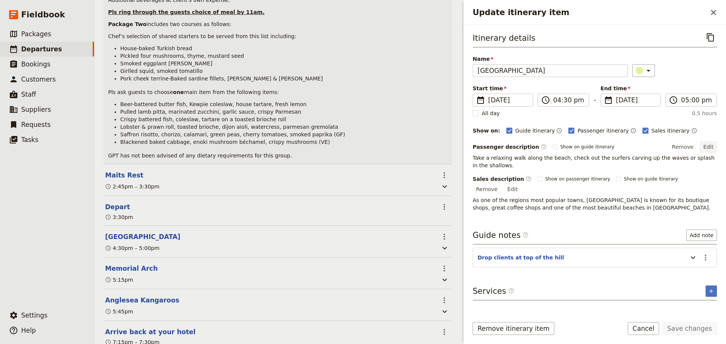
click at [708, 145] on button "Edit" at bounding box center [708, 146] width 17 height 11
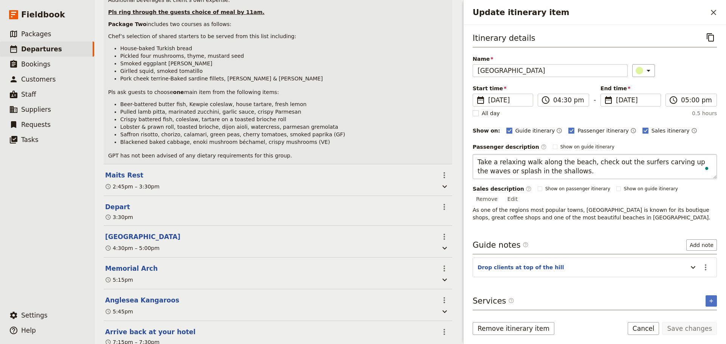
drag, startPoint x: 480, startPoint y: 163, endPoint x: 475, endPoint y: 163, distance: 5.3
click at [475, 163] on textarea "Take a relaxing walk along the beach, check out the surfers carving up the wave…" at bounding box center [594, 166] width 244 height 25
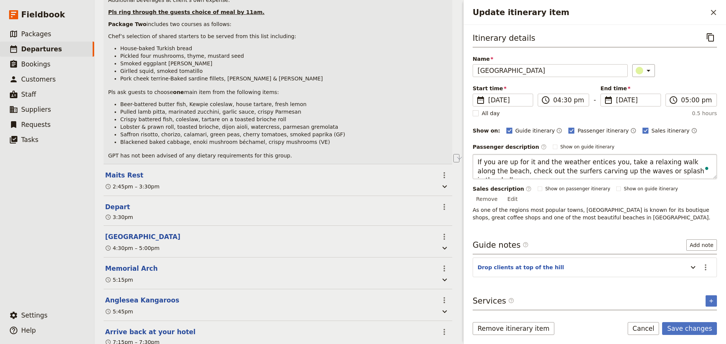
drag, startPoint x: 659, startPoint y: 173, endPoint x: 628, endPoint y: 172, distance: 31.0
click at [628, 172] on textarea "If you are up for it and the weather entices you, take a relaxing walk along th…" at bounding box center [594, 166] width 244 height 25
type textarea "If you are up for it and the weather entices you, take a relaxing walk along th…"
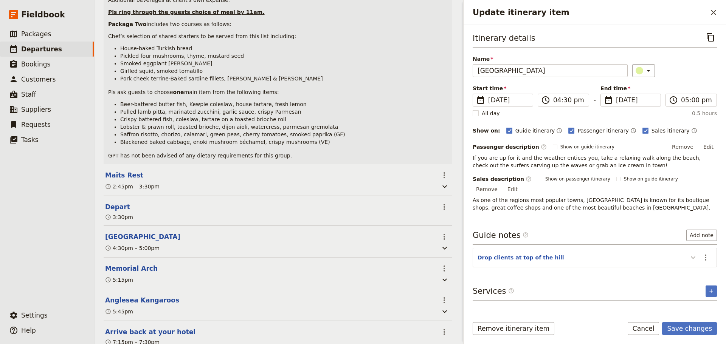
click at [694, 259] on section "Drop clients at top of the hill ​" at bounding box center [594, 258] width 244 height 20
click at [705, 255] on icon "Actions" at bounding box center [706, 258] width 2 height 6
click at [699, 263] on span "Edit note" at bounding box center [689, 266] width 35 height 8
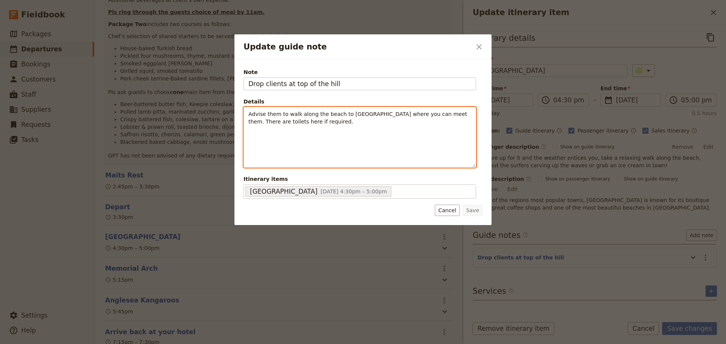
click at [292, 123] on p "Advise them to walk along the beach to [GEOGRAPHIC_DATA] where you can meet the…" at bounding box center [359, 117] width 223 height 15
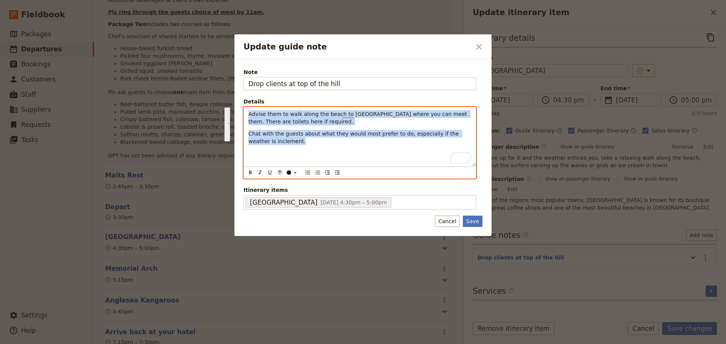
drag, startPoint x: 307, startPoint y: 146, endPoint x: 236, endPoint y: 115, distance: 77.4
click at [234, 113] on div "Update guide note ​ Note Drop clients at top of the hill Details Advise them to…" at bounding box center [363, 172] width 726 height 344
click at [308, 173] on icon "Bulleted list" at bounding box center [308, 173] width 6 height 6
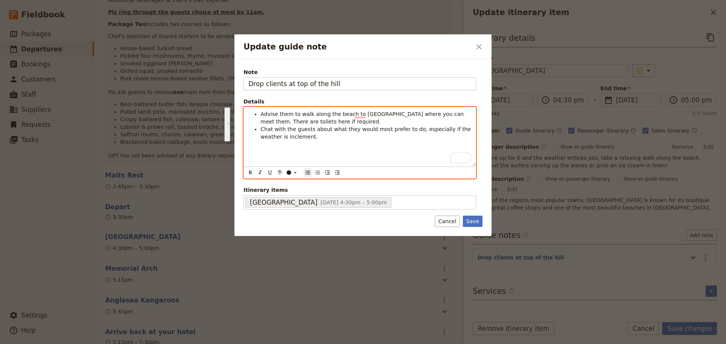
click at [370, 114] on span "Advise them to walk along the beach to [GEOGRAPHIC_DATA] where you can meet the…" at bounding box center [362, 118] width 205 height 14
click at [367, 116] on span "Advise them to walk along the beach to [GEOGRAPHIC_DATA] where you can meet the…" at bounding box center [362, 118] width 205 height 14
click at [367, 115] on span "Advise them to walk along the beach to [GEOGRAPHIC_DATA] where you can meet the…" at bounding box center [362, 118] width 205 height 14
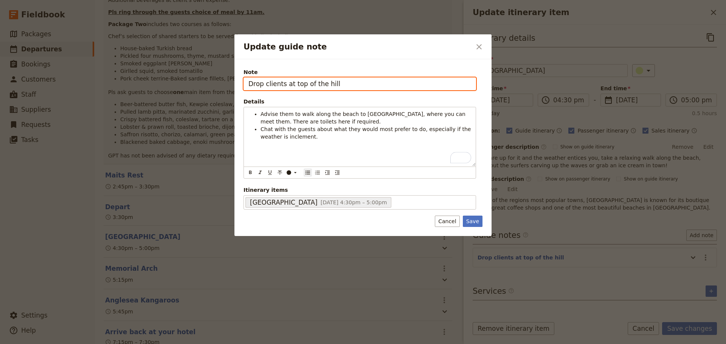
click at [341, 84] on input "Drop clients at top of the hill" at bounding box center [359, 83] width 232 height 13
type input "Drop clients at top of the hill before you drive into [GEOGRAPHIC_DATA]"
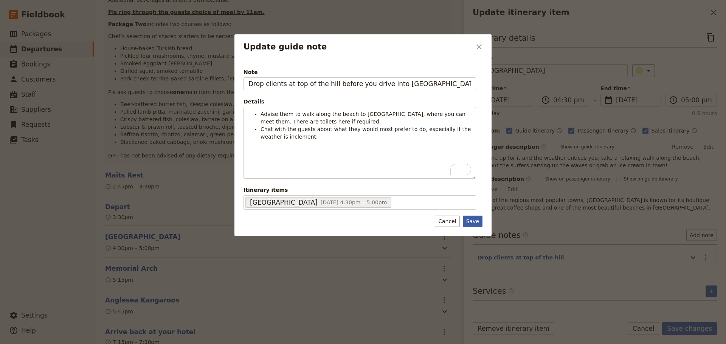
click at [469, 218] on button "Save" at bounding box center [473, 221] width 20 height 11
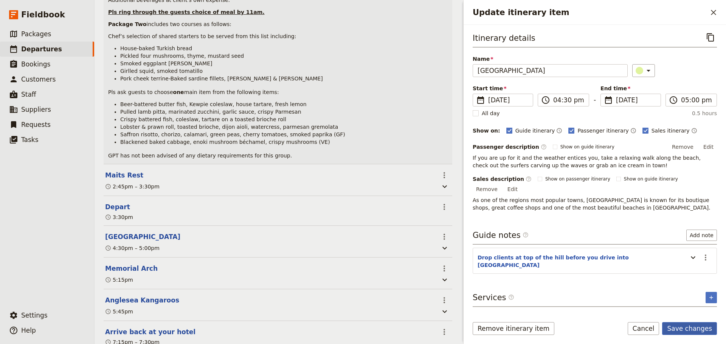
click at [700, 327] on button "Save changes" at bounding box center [689, 328] width 55 height 13
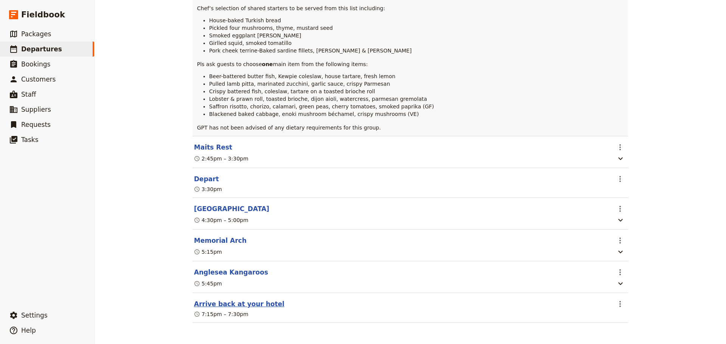
click at [223, 305] on button "Arrive back at your hotel" at bounding box center [239, 304] width 90 height 9
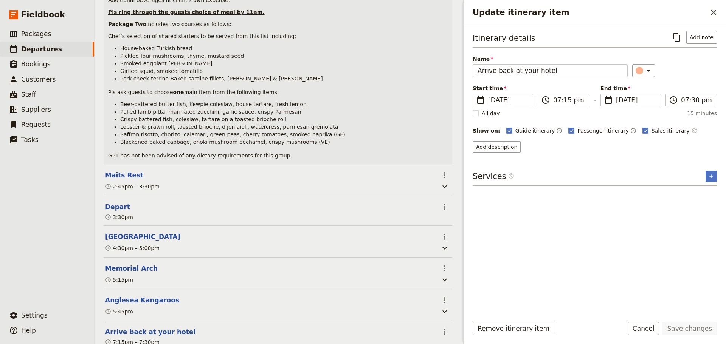
click at [691, 132] on icon "Time not shown on sales itinerary" at bounding box center [693, 131] width 5 height 5
click at [684, 329] on button "Save changes" at bounding box center [689, 328] width 55 height 13
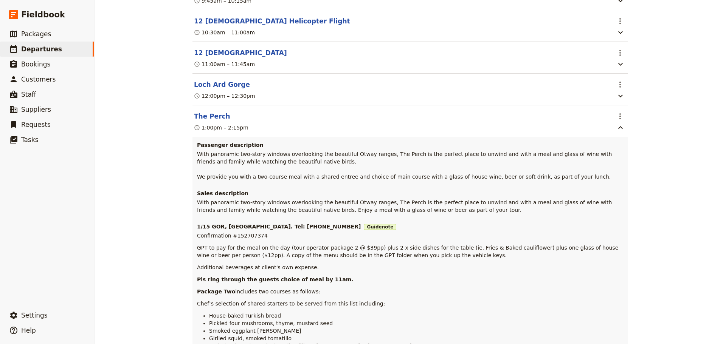
scroll to position [14, 0]
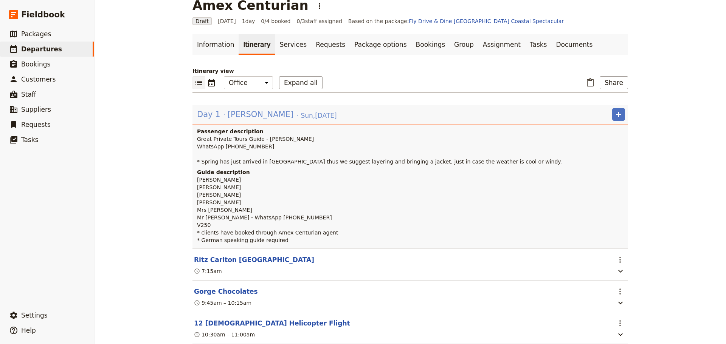
click at [264, 114] on span "[PERSON_NAME]" at bounding box center [261, 114] width 66 height 11
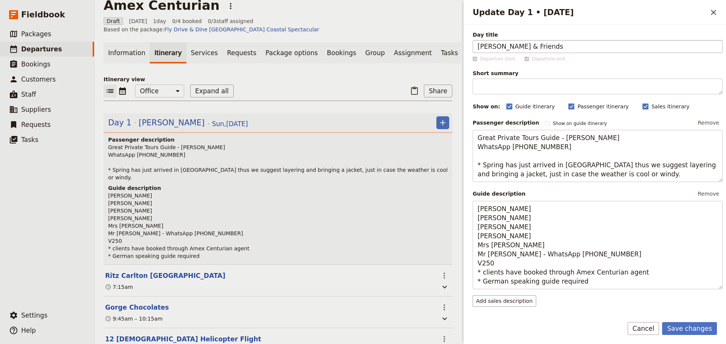
drag, startPoint x: 566, startPoint y: 45, endPoint x: 494, endPoint y: 41, distance: 72.6
click at [494, 41] on input "[PERSON_NAME] & Friends" at bounding box center [597, 46] width 250 height 13
type input "[PERSON_NAME], [PERSON_NAME] & [PERSON_NAME]"
click at [686, 328] on button "Save changes" at bounding box center [689, 328] width 55 height 13
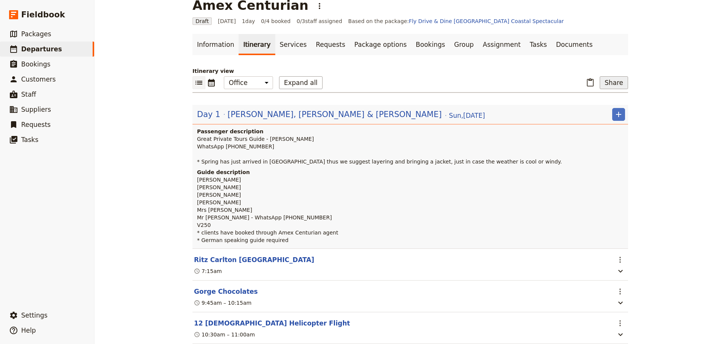
click at [612, 82] on button "Share" at bounding box center [613, 82] width 28 height 13
click at [596, 107] on span "Passenger itinerary" at bounding box center [592, 110] width 51 height 8
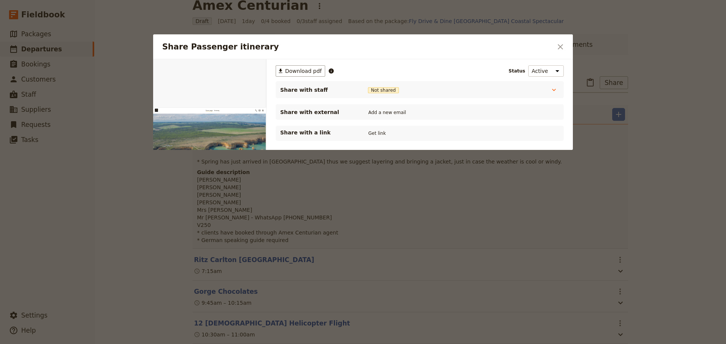
scroll to position [0, 0]
click at [378, 135] on button "Get link" at bounding box center [376, 133] width 21 height 8
click at [561, 51] on icon "Close dialog" at bounding box center [560, 46] width 9 height 9
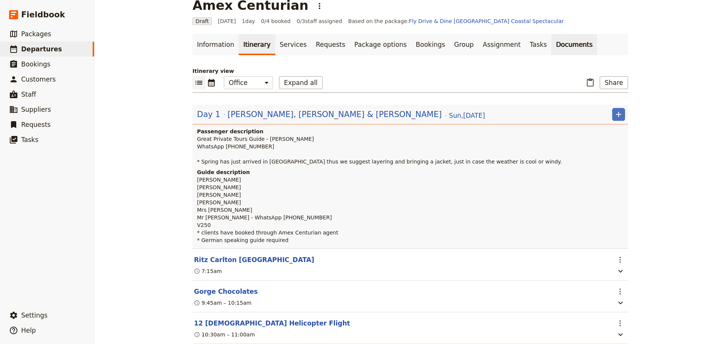
click at [551, 47] on link "Documents" at bounding box center [574, 44] width 46 height 21
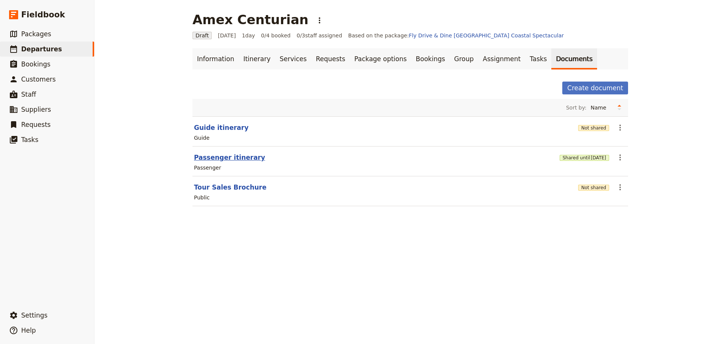
click at [204, 158] on button "Passenger itinerary" at bounding box center [229, 157] width 71 height 9
select select "PASSENGER"
select select "DEFAULT"
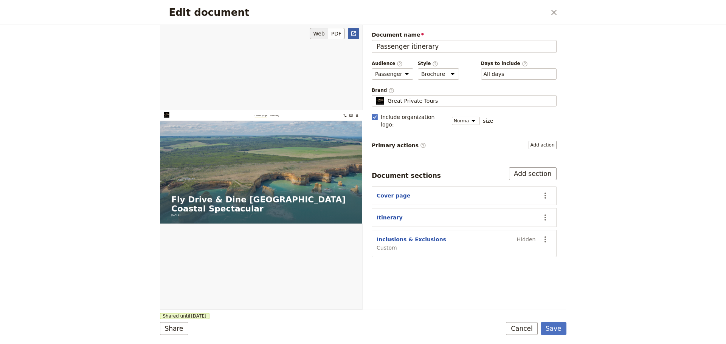
click at [354, 34] on icon "Open full preview" at bounding box center [353, 34] width 6 height 6
click at [559, 327] on button "Save" at bounding box center [553, 328] width 26 height 13
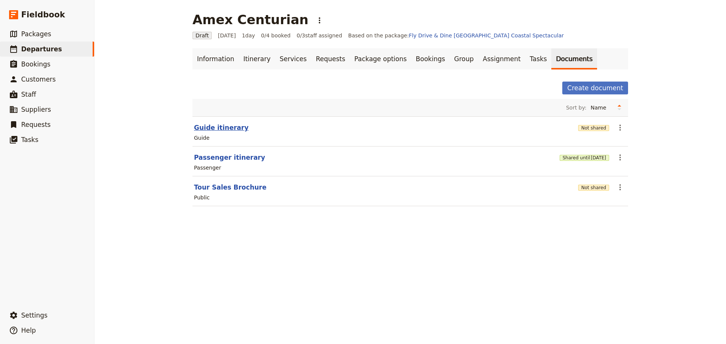
click at [209, 130] on button "Guide itinerary" at bounding box center [221, 127] width 54 height 9
select select "STAFF"
select select "RUN_SHEET"
select select "DEFAULT"
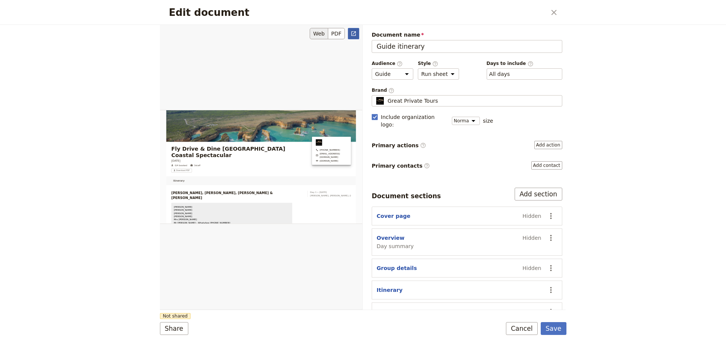
click at [356, 33] on icon "Open full preview" at bounding box center [353, 33] width 5 height 5
click at [531, 330] on button "Cancel" at bounding box center [522, 328] width 32 height 13
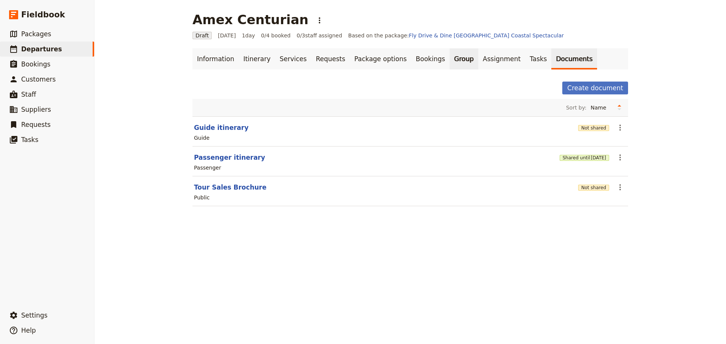
click at [449, 56] on link "Group" at bounding box center [463, 58] width 29 height 21
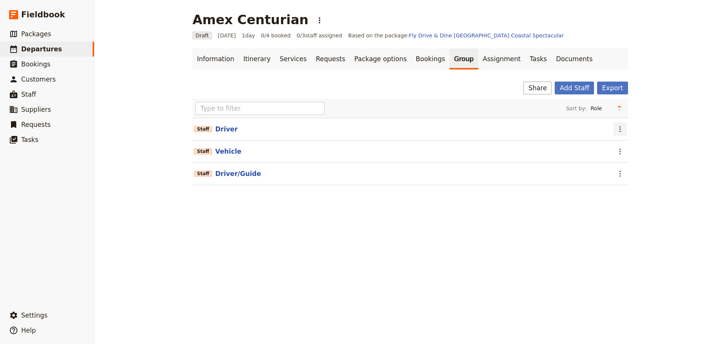
click at [616, 131] on icon "Actions" at bounding box center [619, 129] width 9 height 9
click at [626, 156] on span "Remove staff" at bounding box center [633, 157] width 35 height 8
click at [619, 130] on icon "Actions" at bounding box center [620, 129] width 2 height 6
click at [621, 152] on button "Remove staff" at bounding box center [633, 156] width 44 height 11
click at [229, 129] on button "Driver/Guide" at bounding box center [238, 129] width 46 height 9
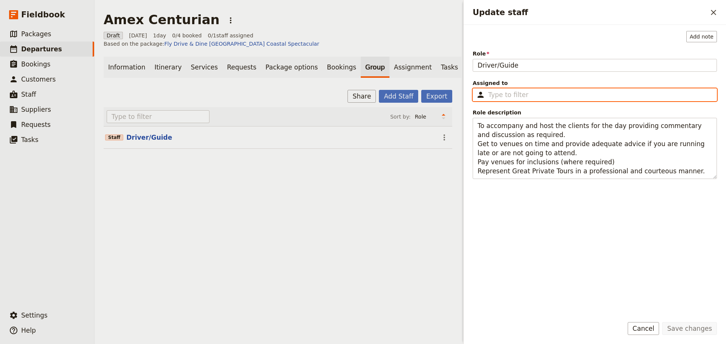
click at [510, 91] on input "Assigned to ​" at bounding box center [600, 94] width 224 height 9
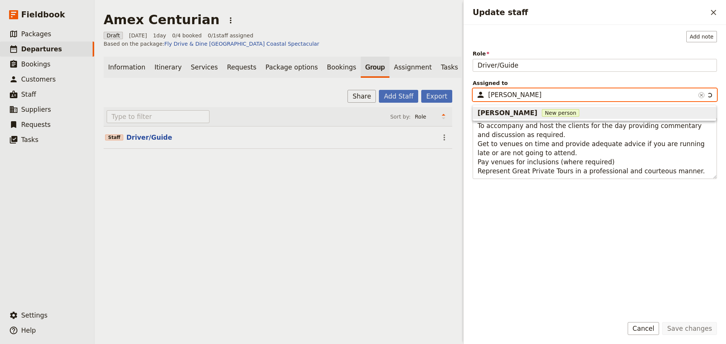
type input "[PERSON_NAME]"
click at [542, 115] on span "New person" at bounding box center [560, 113] width 37 height 8
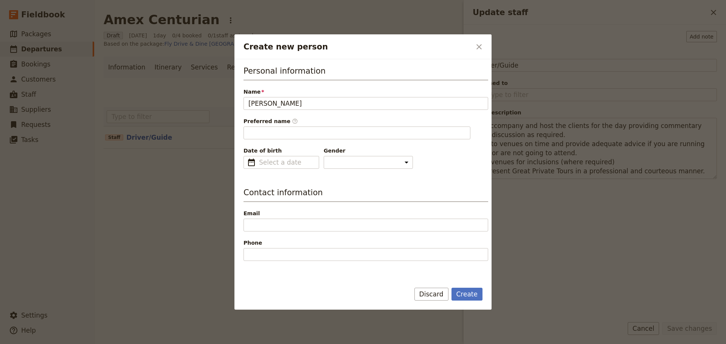
drag, startPoint x: 252, startPoint y: 105, endPoint x: 235, endPoint y: 104, distance: 17.0
click at [235, 104] on div "Personal information Name [PERSON_NAME] Preferred name ​ Date of birth ​ Gender…" at bounding box center [362, 167] width 257 height 217
click at [274, 104] on input "[PERSON_NAME]" at bounding box center [365, 103] width 245 height 13
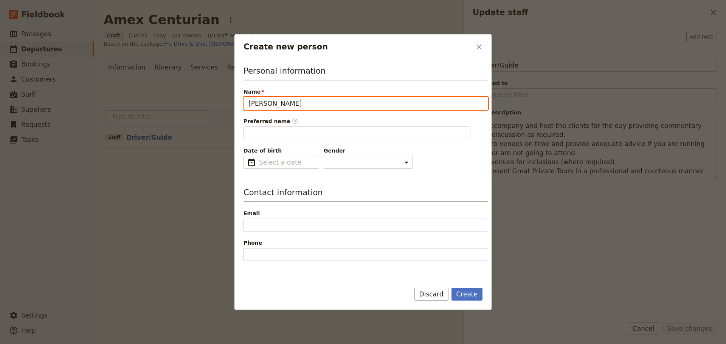
type input "[PERSON_NAME]"
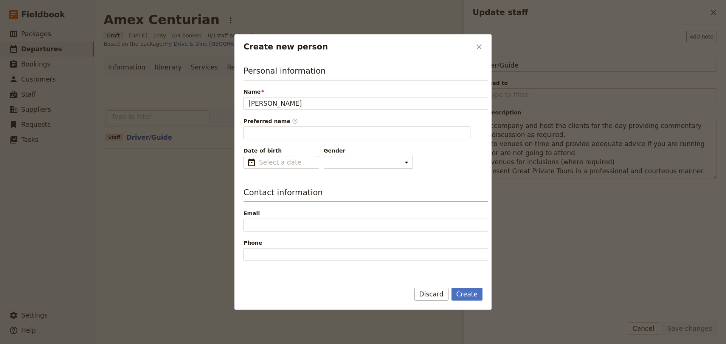
type input "[PERSON_NAME]"
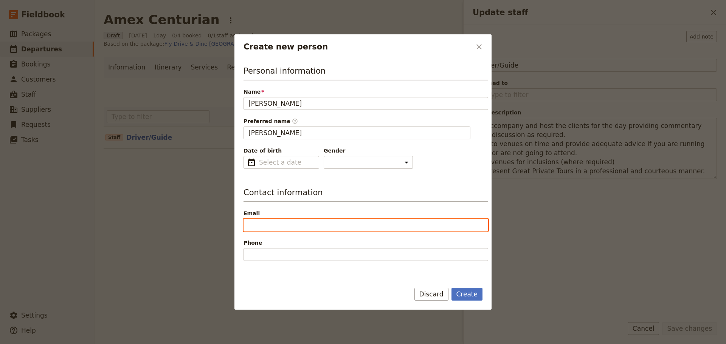
paste input "[EMAIL_ADDRESS][DOMAIN_NAME]"
type input "[EMAIL_ADDRESS][DOMAIN_NAME]"
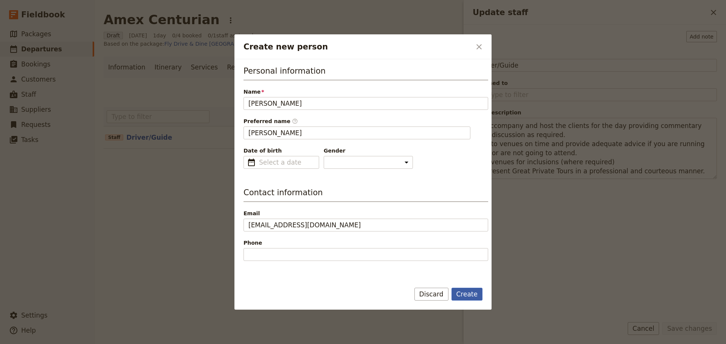
click at [459, 290] on button "Create" at bounding box center [466, 294] width 31 height 13
type input "[PERSON_NAME]"
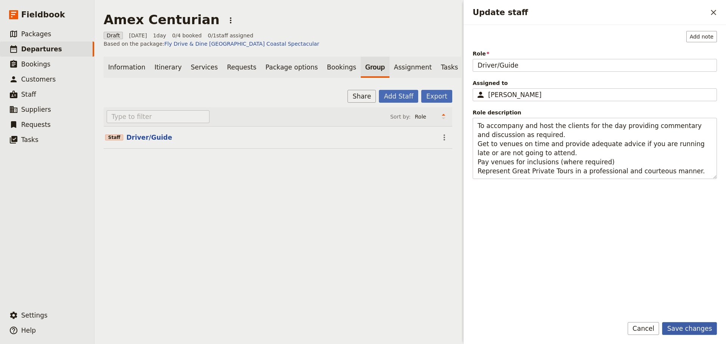
click at [680, 327] on button "Save changes" at bounding box center [689, 328] width 55 height 13
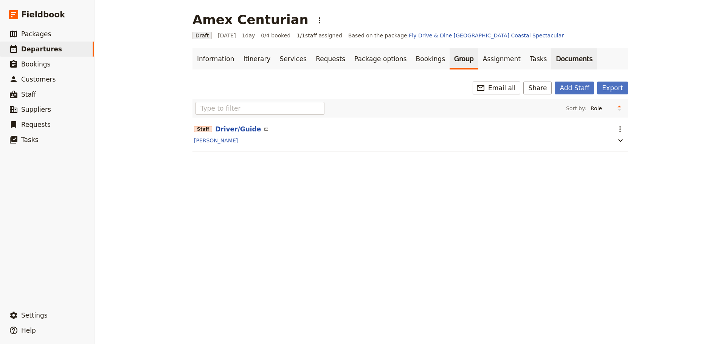
click at [551, 61] on link "Documents" at bounding box center [574, 58] width 46 height 21
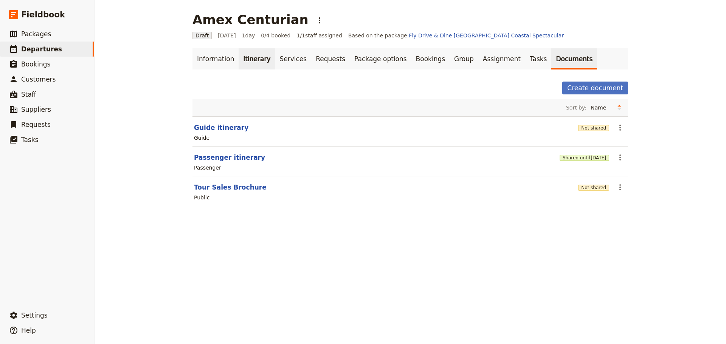
click at [247, 52] on link "Itinerary" at bounding box center [256, 58] width 36 height 21
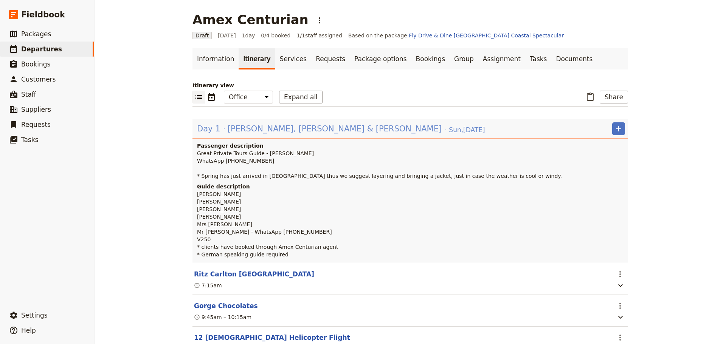
click at [265, 127] on span "[PERSON_NAME], [PERSON_NAME] & [PERSON_NAME]" at bounding box center [335, 128] width 214 height 11
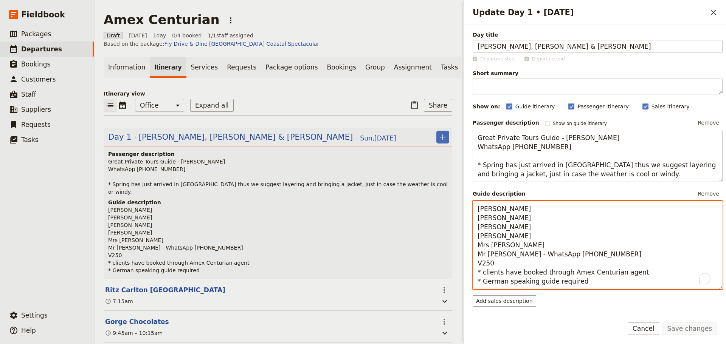
click at [477, 212] on textarea "[PERSON_NAME] [PERSON_NAME] [PERSON_NAME] [PERSON_NAME] Mrs [PERSON_NAME] Mr [P…" at bounding box center [597, 245] width 250 height 88
click at [574, 212] on textarea "GPT Guide - [PERSON_NAME] [PERSON_NAME] [PERSON_NAME] [PERSON_NAME] Mrs [PERSON…" at bounding box center [597, 245] width 250 height 88
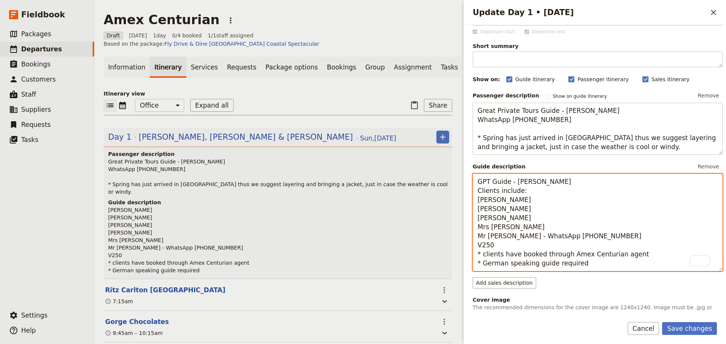
scroll to position [38, 0]
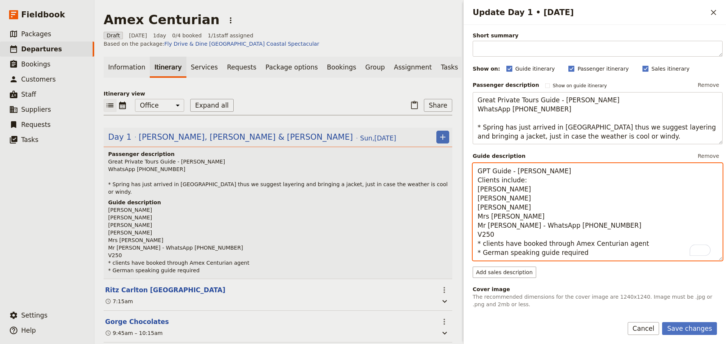
click at [478, 192] on textarea "GPT Guide - [PERSON_NAME] Clients include: [PERSON_NAME] [PERSON_NAME] [PERSON_…" at bounding box center [597, 212] width 250 height 98
click at [477, 237] on textarea "GPT Guide - [PERSON_NAME] Clients include: * [PERSON_NAME] * [PERSON_NAME] * [P…" at bounding box center [597, 212] width 250 height 98
type textarea "GPT Guide - [PERSON_NAME] Clients include: * [PERSON_NAME] * [PERSON_NAME] * [P…"
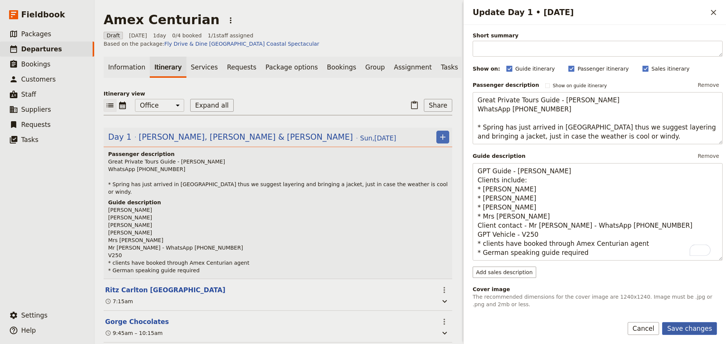
drag, startPoint x: 690, startPoint y: 322, endPoint x: 675, endPoint y: 291, distance: 33.6
click at [690, 322] on button "Save changes" at bounding box center [689, 328] width 55 height 13
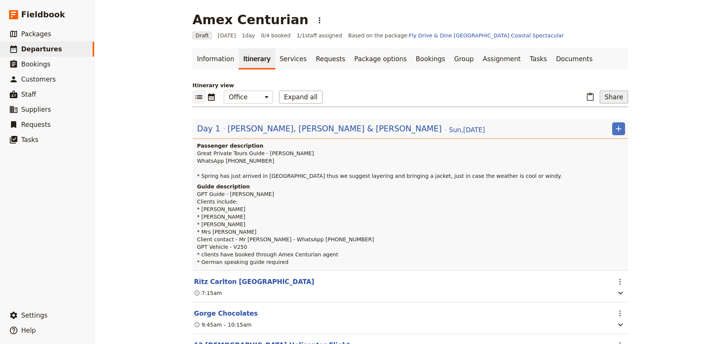
click at [611, 95] on button "Share" at bounding box center [613, 97] width 28 height 13
click at [607, 111] on span "Guide itinerary" at bounding box center [587, 114] width 40 height 8
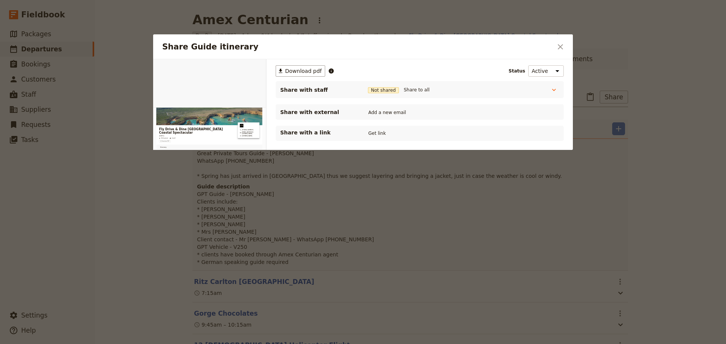
scroll to position [0, 0]
click at [376, 134] on button "Get link" at bounding box center [376, 133] width 21 height 8
click at [435, 135] on button "Get link" at bounding box center [433, 133] width 21 height 8
click at [554, 50] on button "​" at bounding box center [560, 46] width 13 height 13
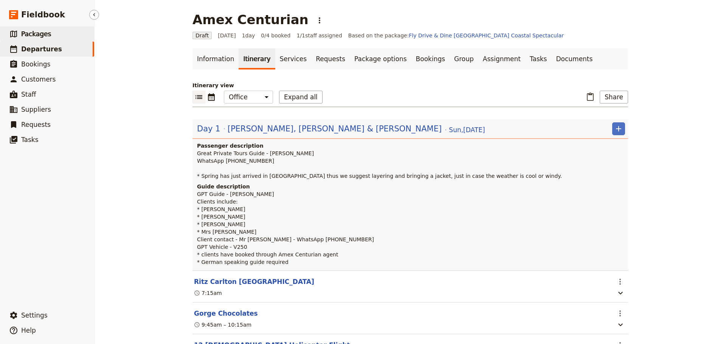
click at [36, 43] on link "​ Departures" at bounding box center [47, 49] width 94 height 15
